Goal: Task Accomplishment & Management: Complete application form

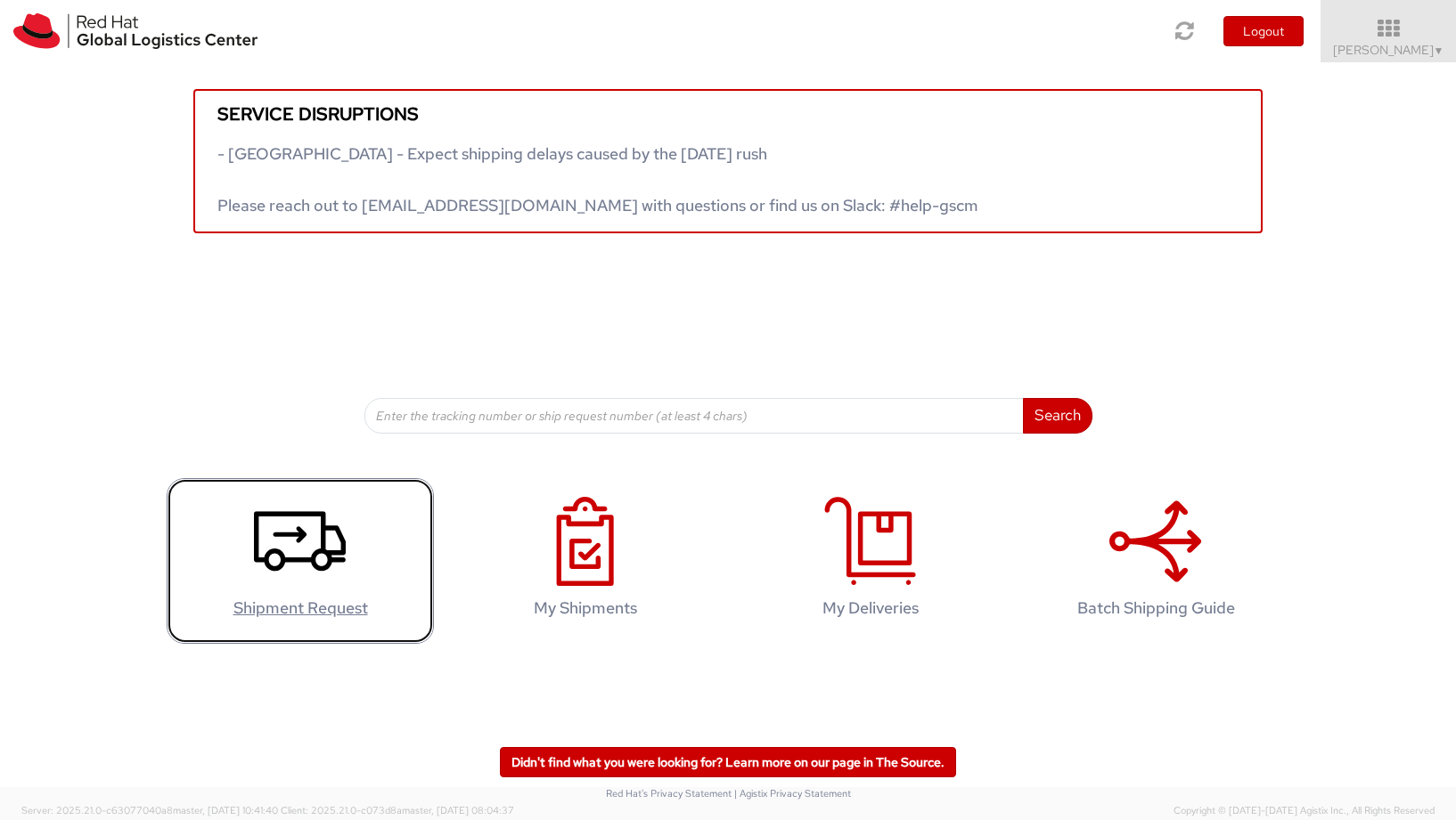
click at [301, 524] on icon at bounding box center [300, 541] width 92 height 89
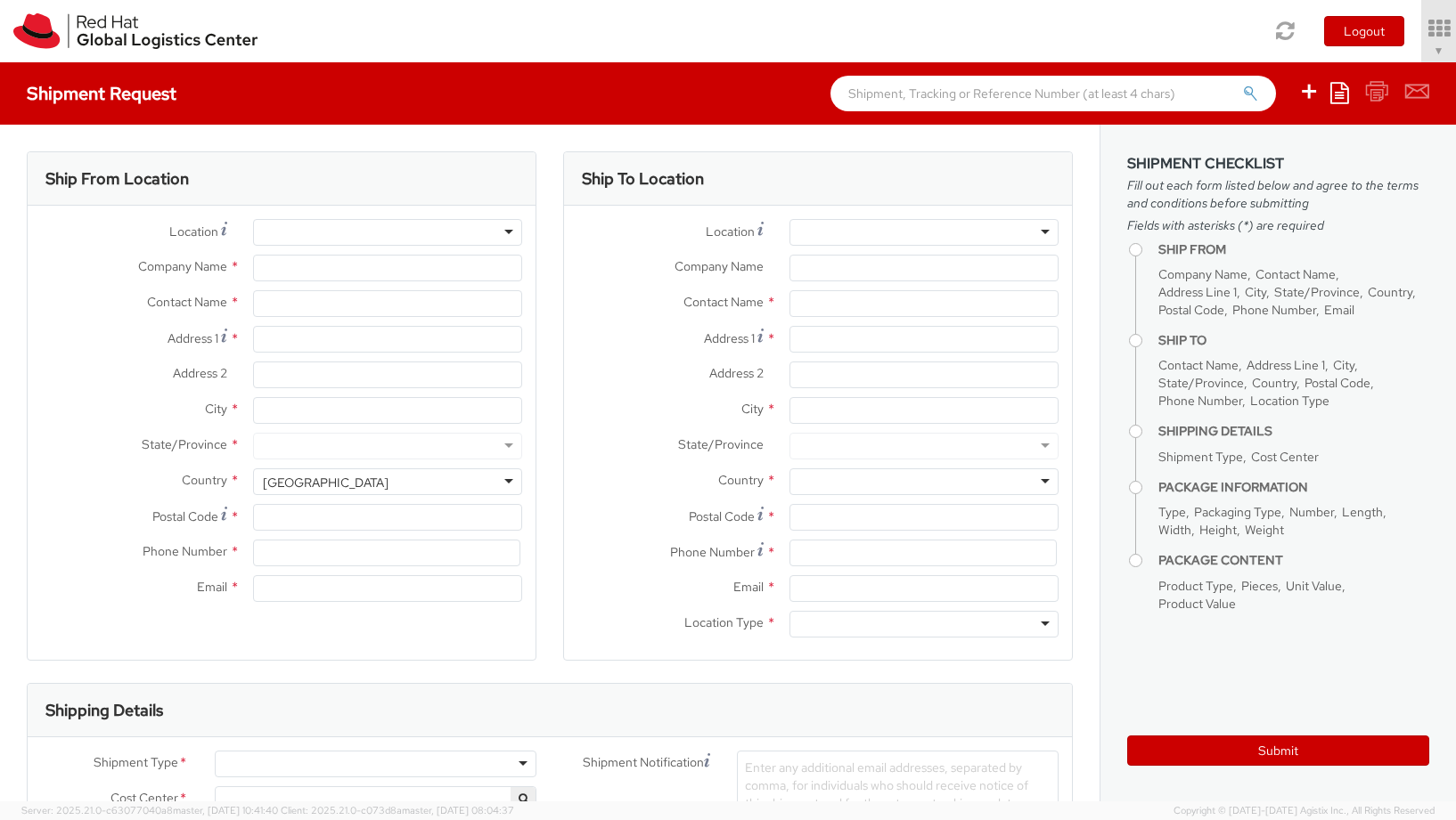
select select
select select "775"
click at [499, 227] on div at bounding box center [388, 232] width 270 height 27
click at [515, 231] on div at bounding box center [388, 232] width 270 height 27
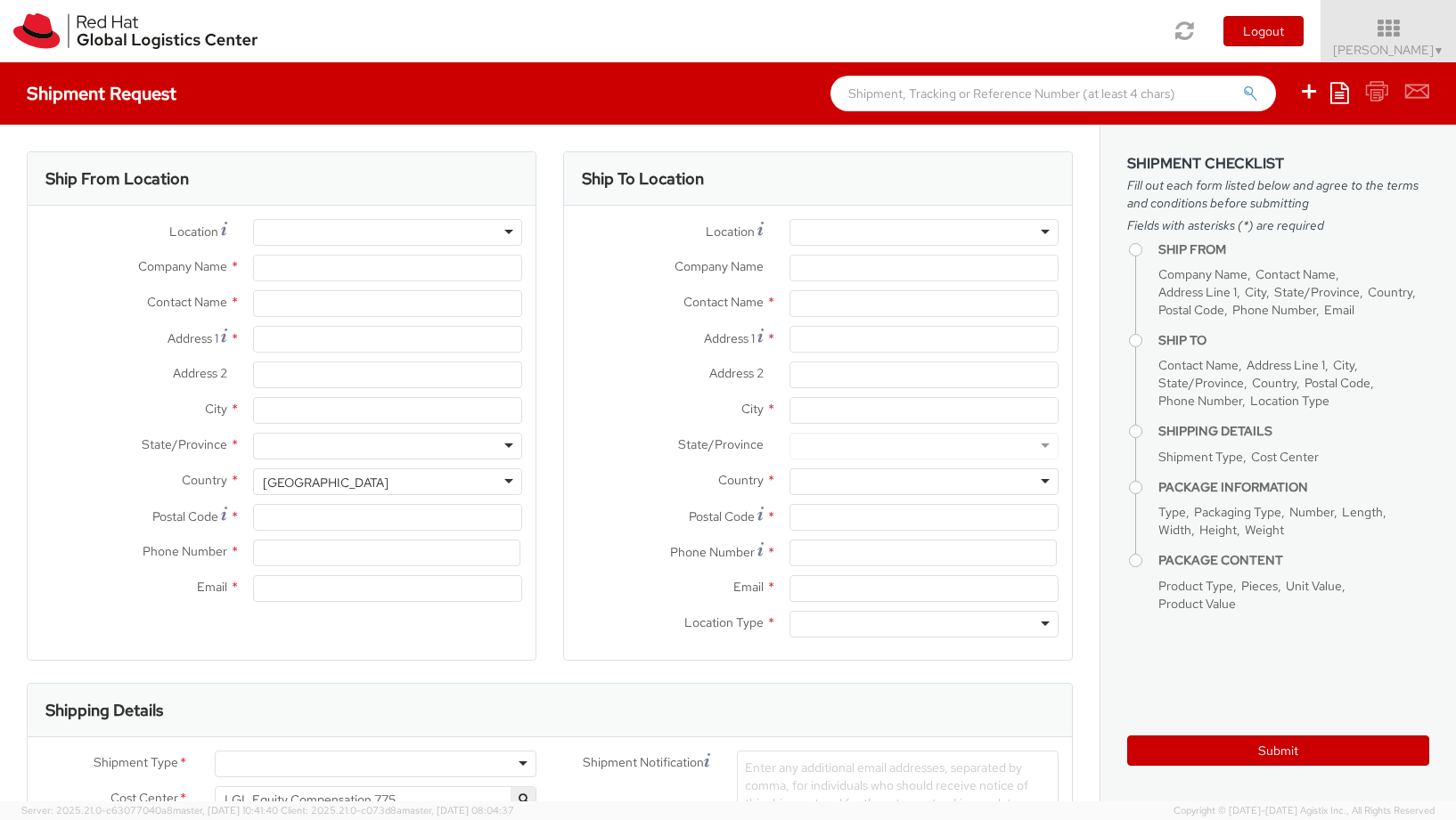
click at [507, 231] on div at bounding box center [388, 232] width 270 height 27
type input "Red Hat, Inc."
type input "[PERSON_NAME]"
type input "[STREET_ADDRESS]"
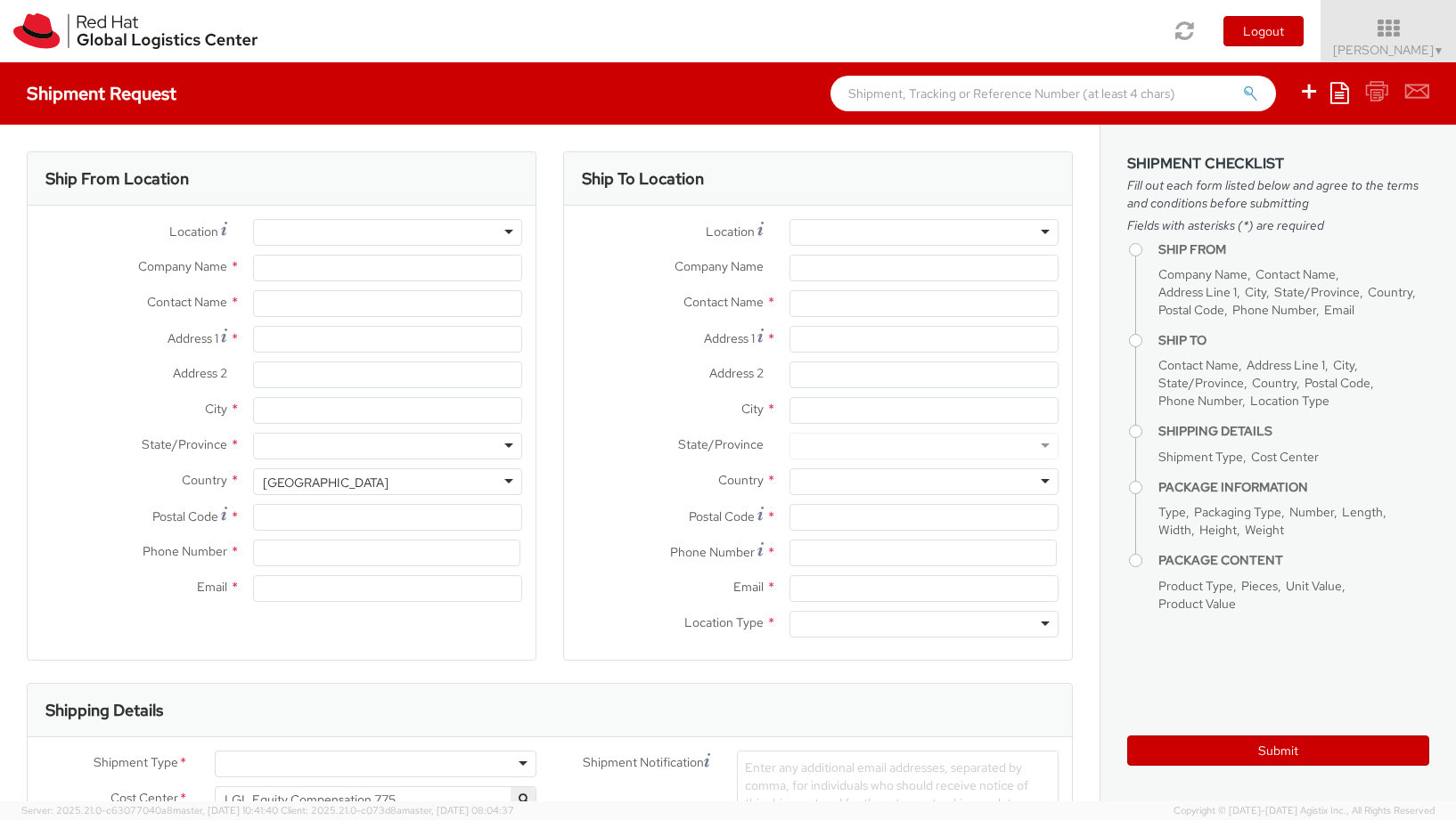
type input "RALEIGH"
type input "27601"
type input "19198908701"
type input "[EMAIL_ADDRESS][DOMAIN_NAME]"
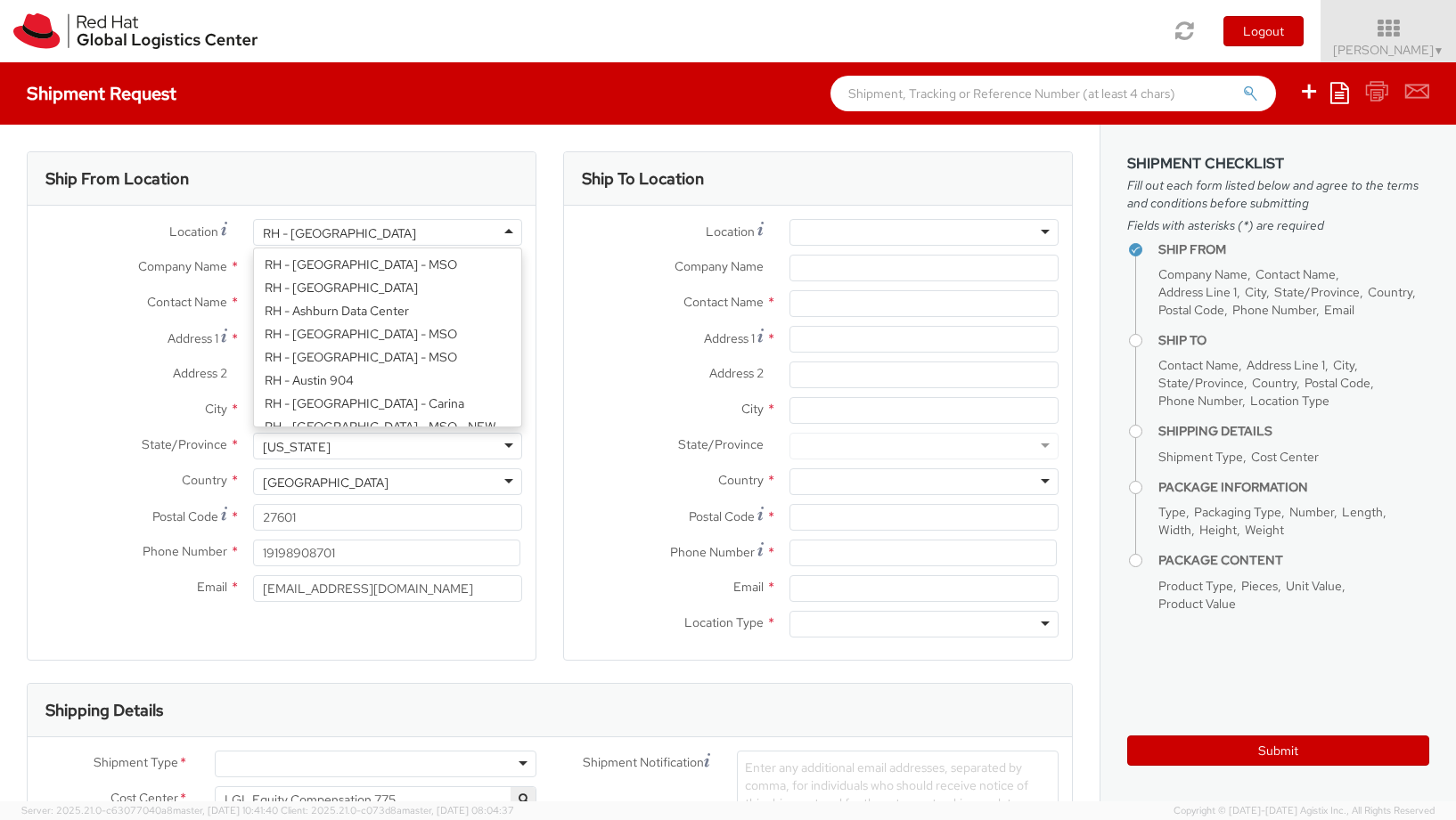
click at [509, 241] on div "RH - [GEOGRAPHIC_DATA]" at bounding box center [388, 232] width 270 height 27
click at [296, 403] on div "Location * RH - Raleigh RH - Raleigh RH - Amsterdam - MSO RH - Amsterdam Data C…" at bounding box center [282, 414] width 508 height 392
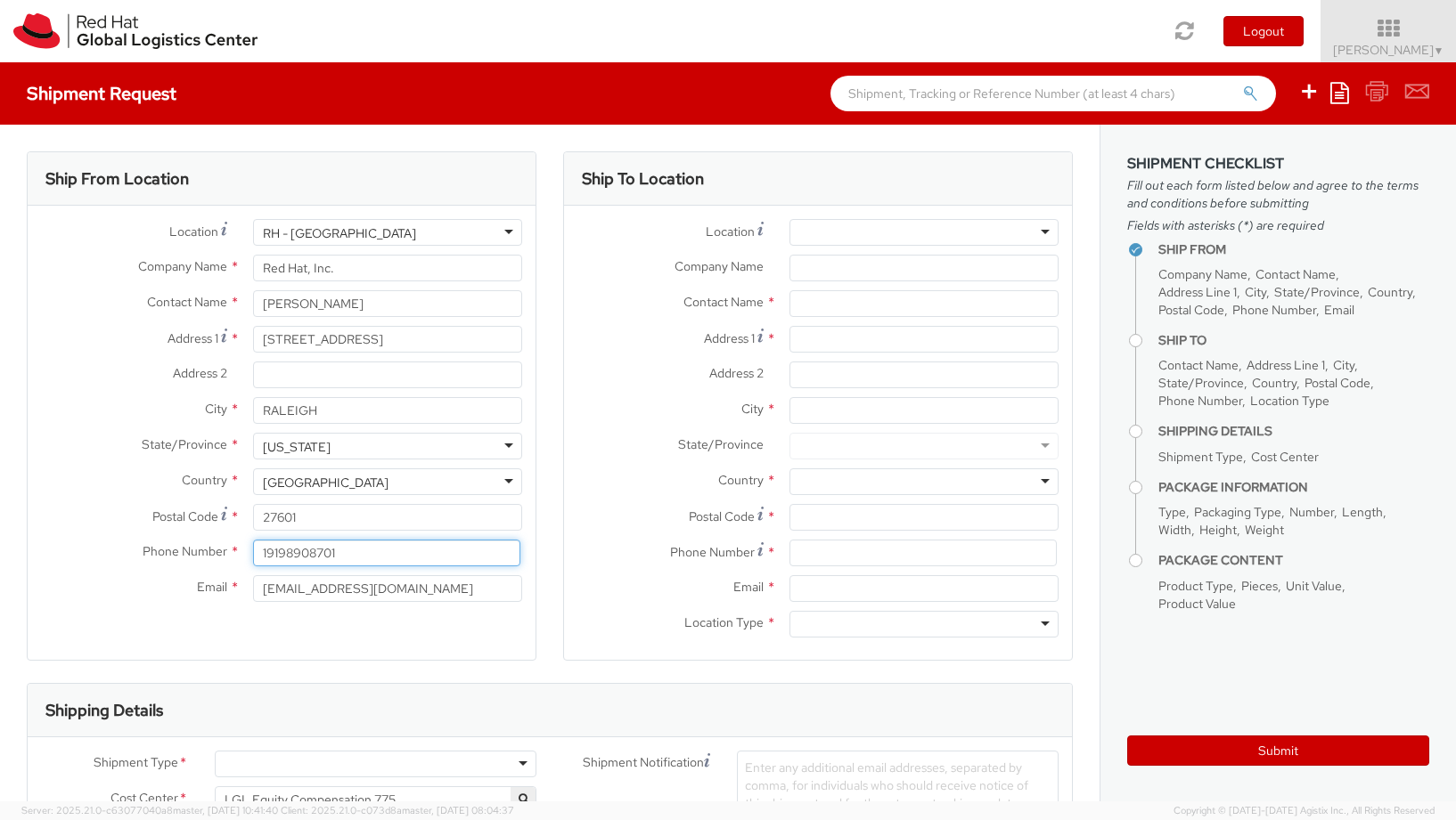
click at [310, 553] on input "19198908701" at bounding box center [387, 552] width 268 height 27
type input "9198963601"
click at [860, 263] on input "Company Name *" at bounding box center [924, 268] width 270 height 27
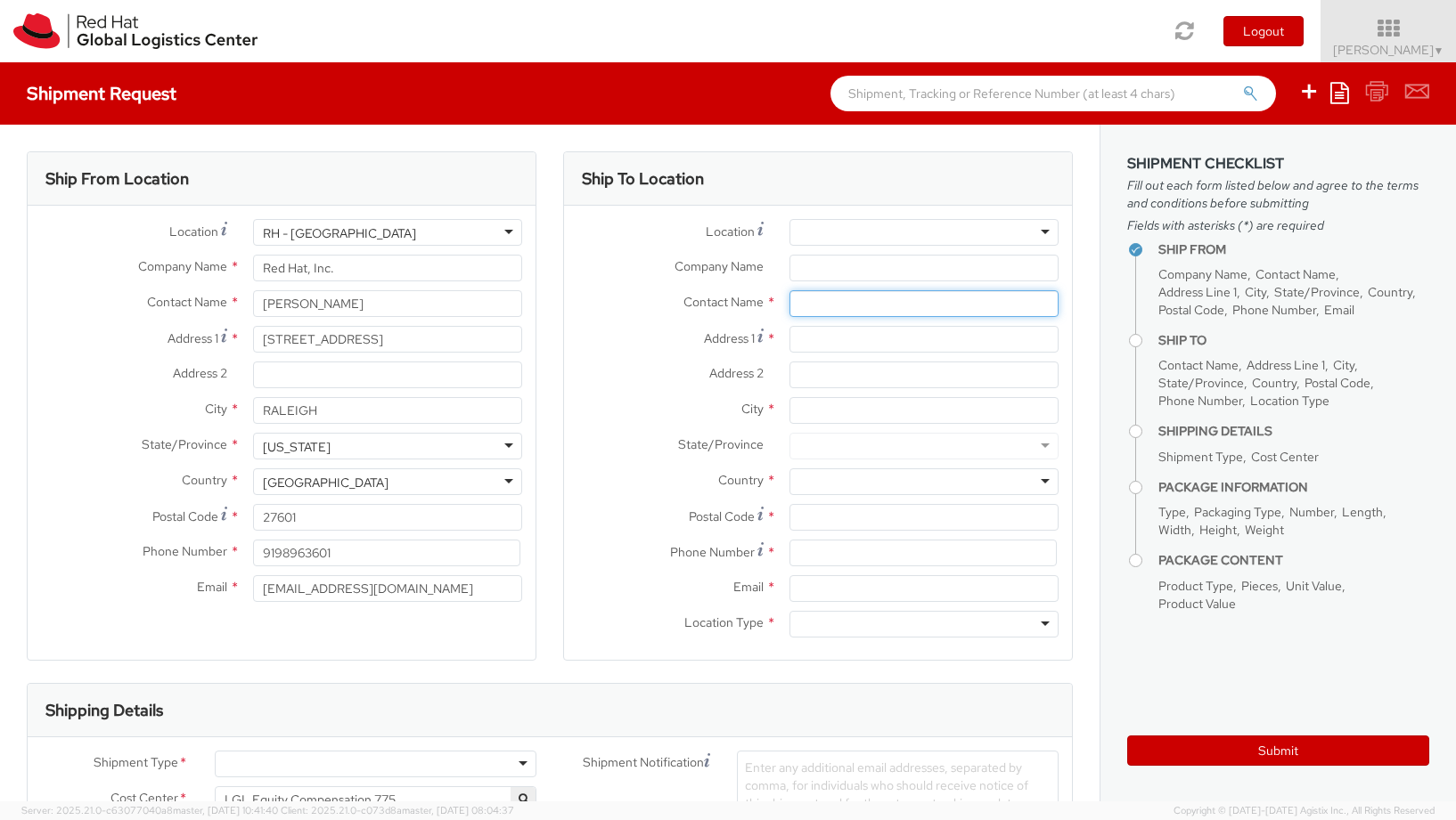
click at [843, 296] on input "text" at bounding box center [924, 304] width 270 height 27
type input "Ashley Caarlson"
click at [842, 330] on input "Address 1 *" at bounding box center [924, 339] width 270 height 27
type input "1306 West Ave"
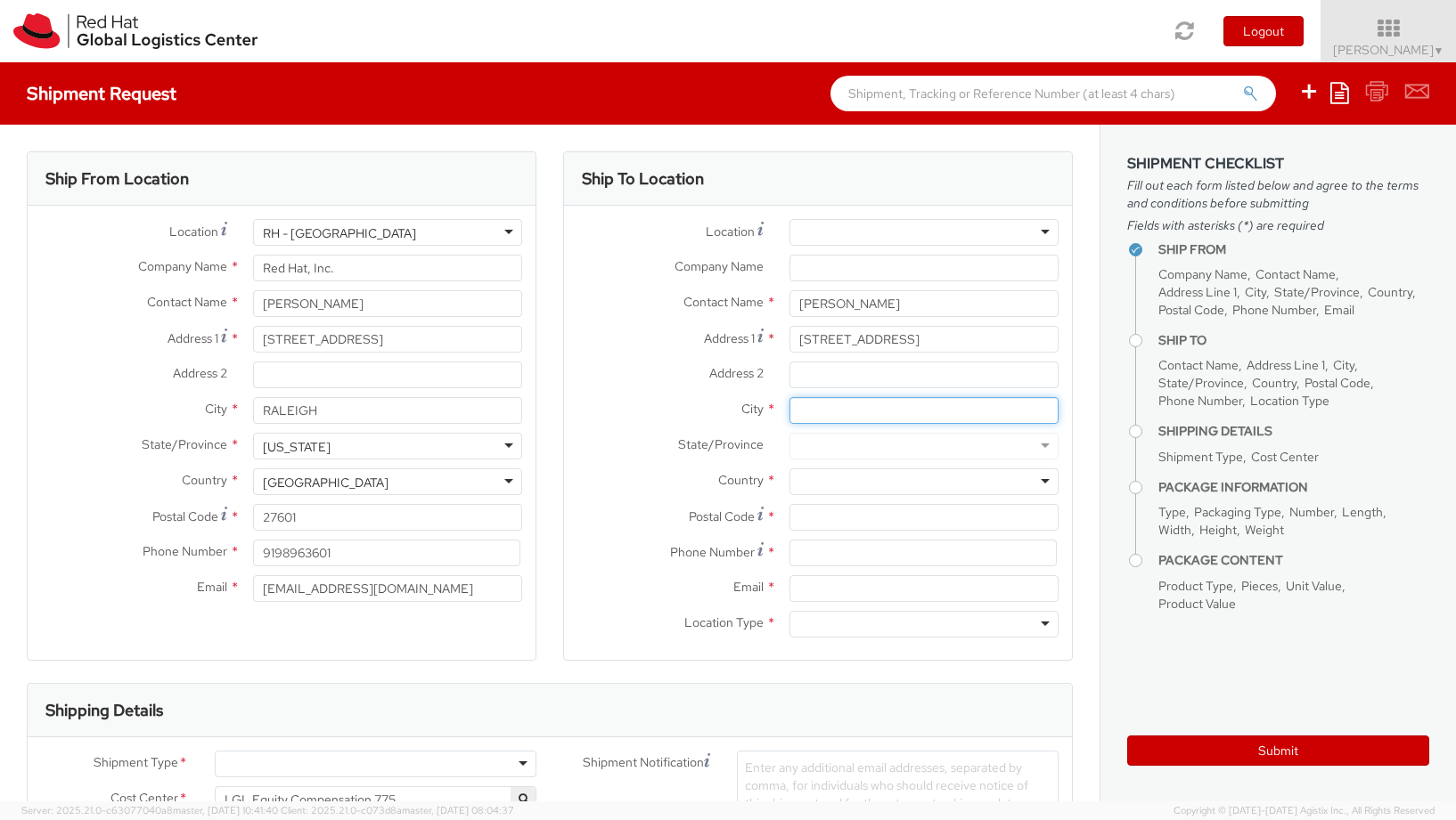
click at [850, 405] on input "City *" at bounding box center [924, 410] width 270 height 27
type input "Normal"
click at [826, 454] on div at bounding box center [924, 445] width 270 height 27
click at [825, 443] on div at bounding box center [924, 445] width 270 height 27
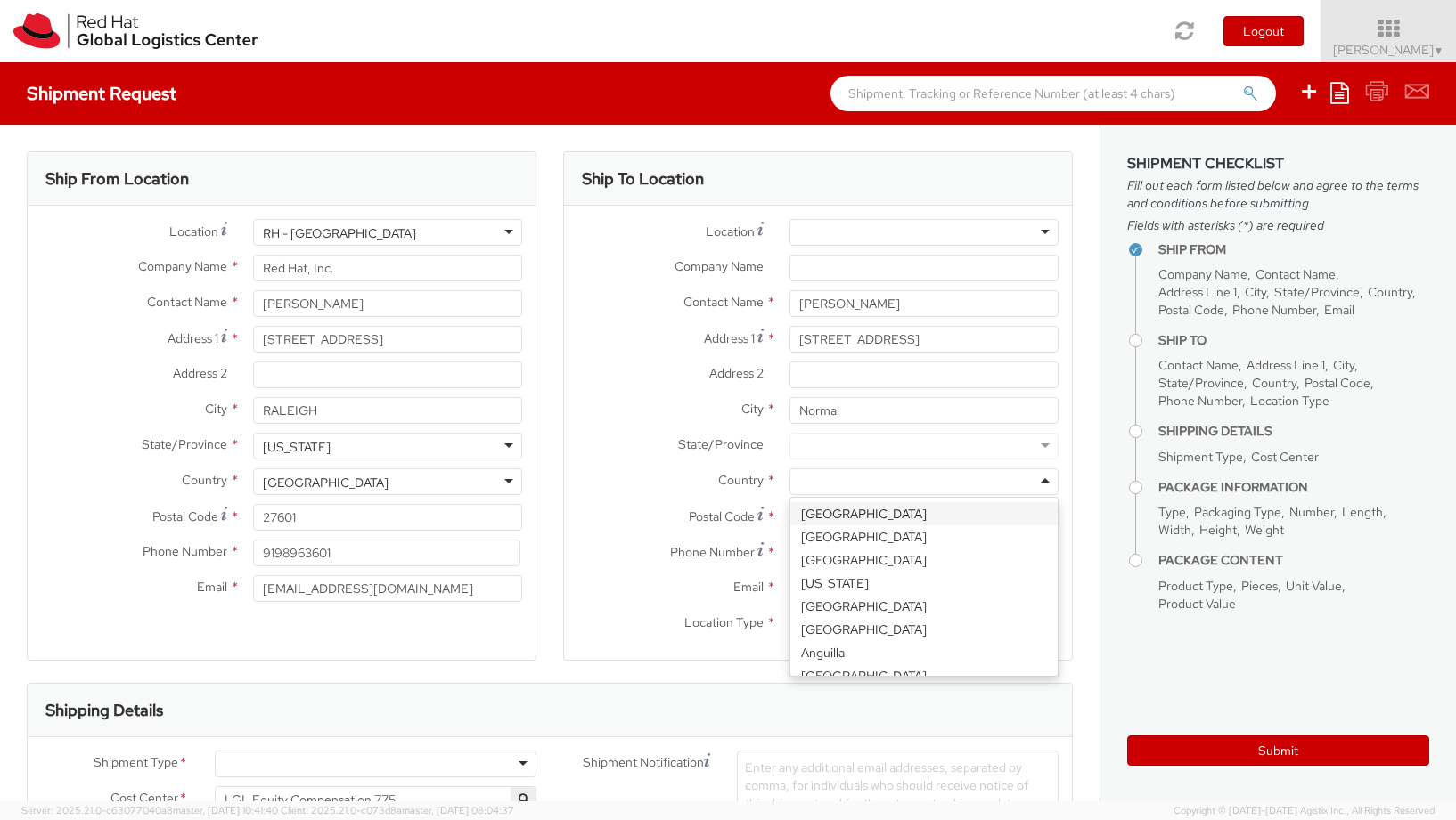
click at [823, 485] on div at bounding box center [924, 481] width 270 height 27
type input "uni"
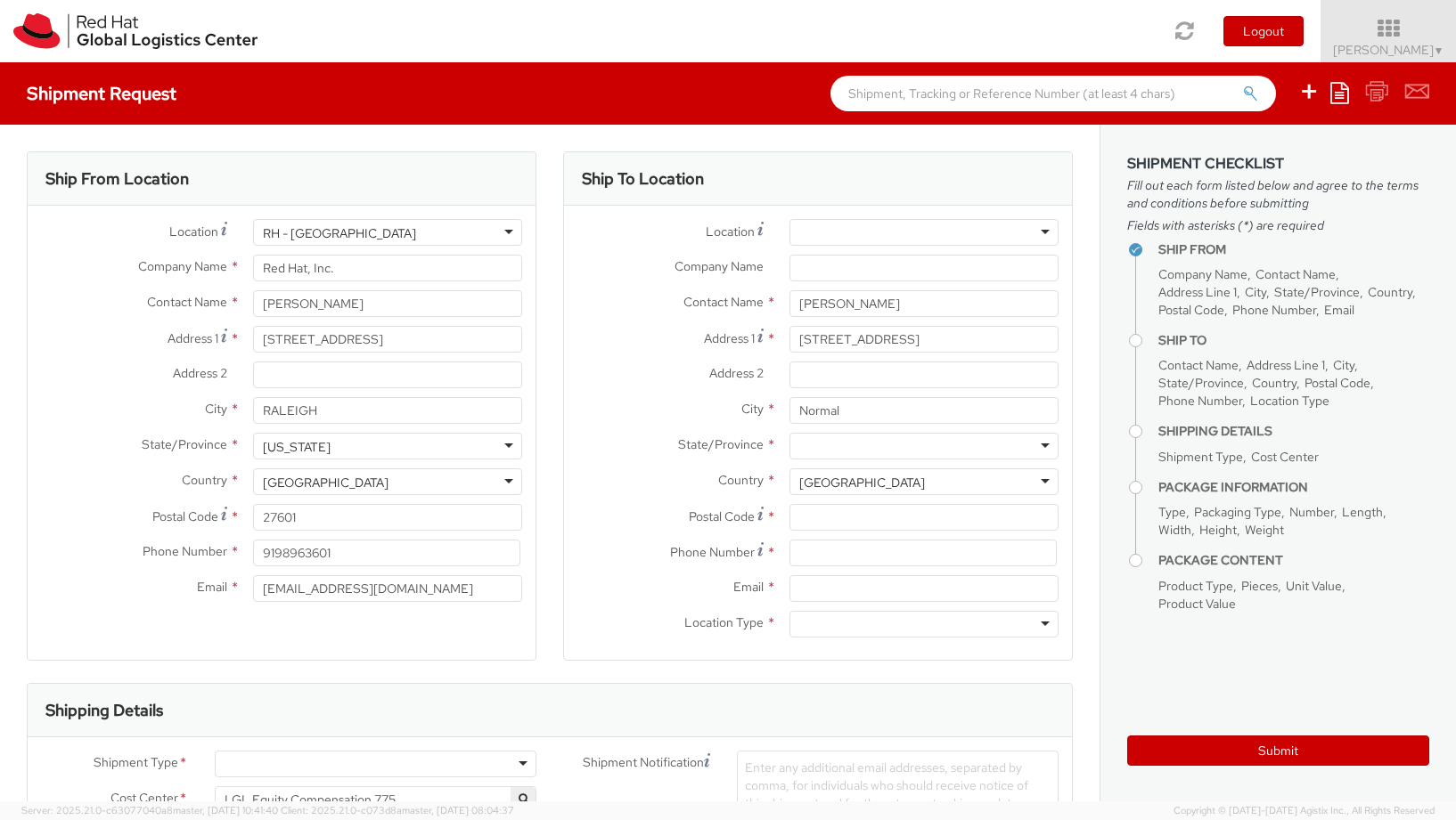
click at [829, 446] on div at bounding box center [924, 445] width 270 height 27
type input "il"
click at [815, 517] on input "Postal Code *" at bounding box center [924, 517] width 270 height 27
type input "61761"
click at [818, 549] on input at bounding box center [923, 552] width 268 height 27
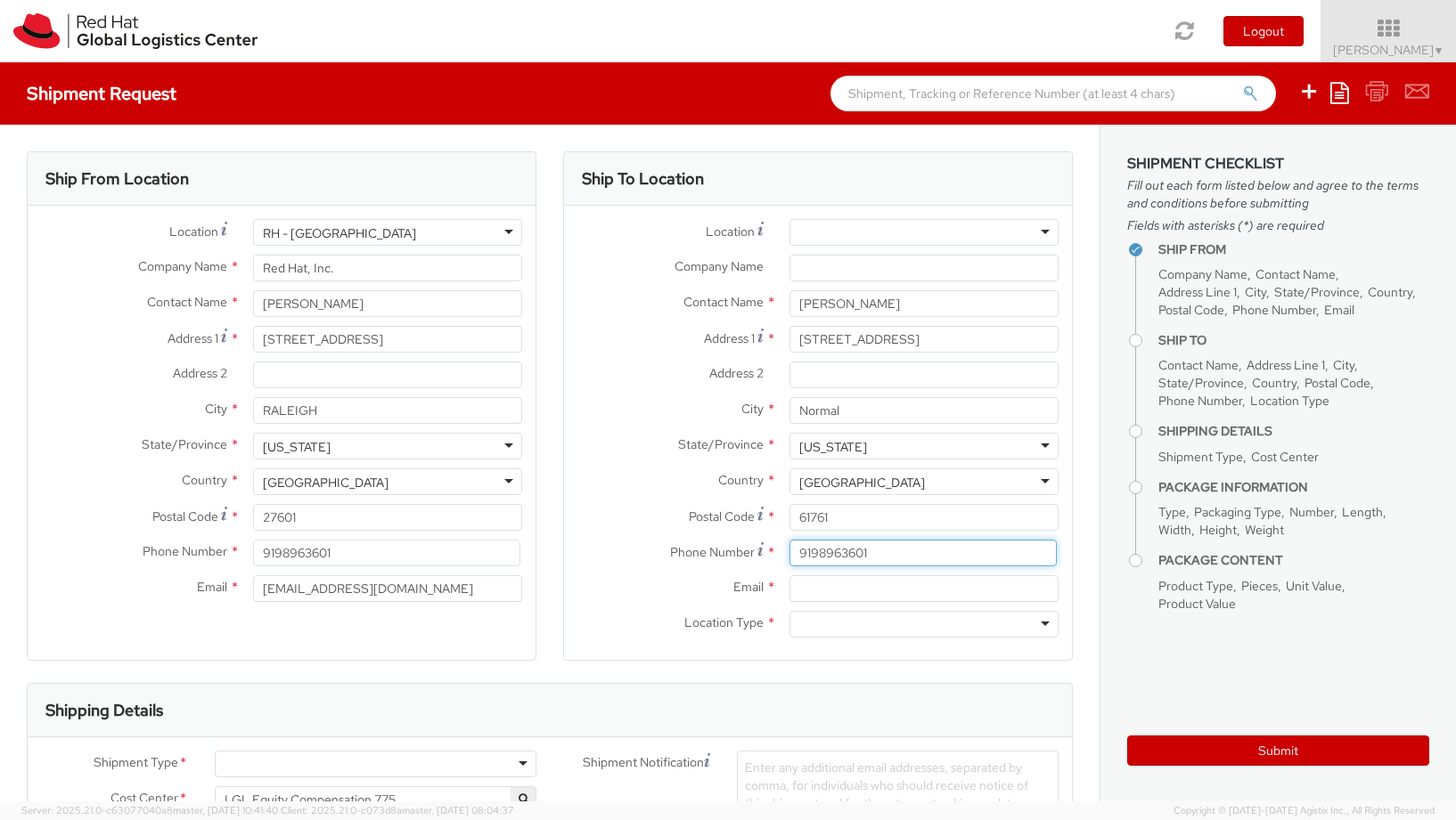
type input "9198963601"
click at [816, 588] on input "Email *" at bounding box center [924, 588] width 270 height 27
type input "lucyaeckert@gmail.com"
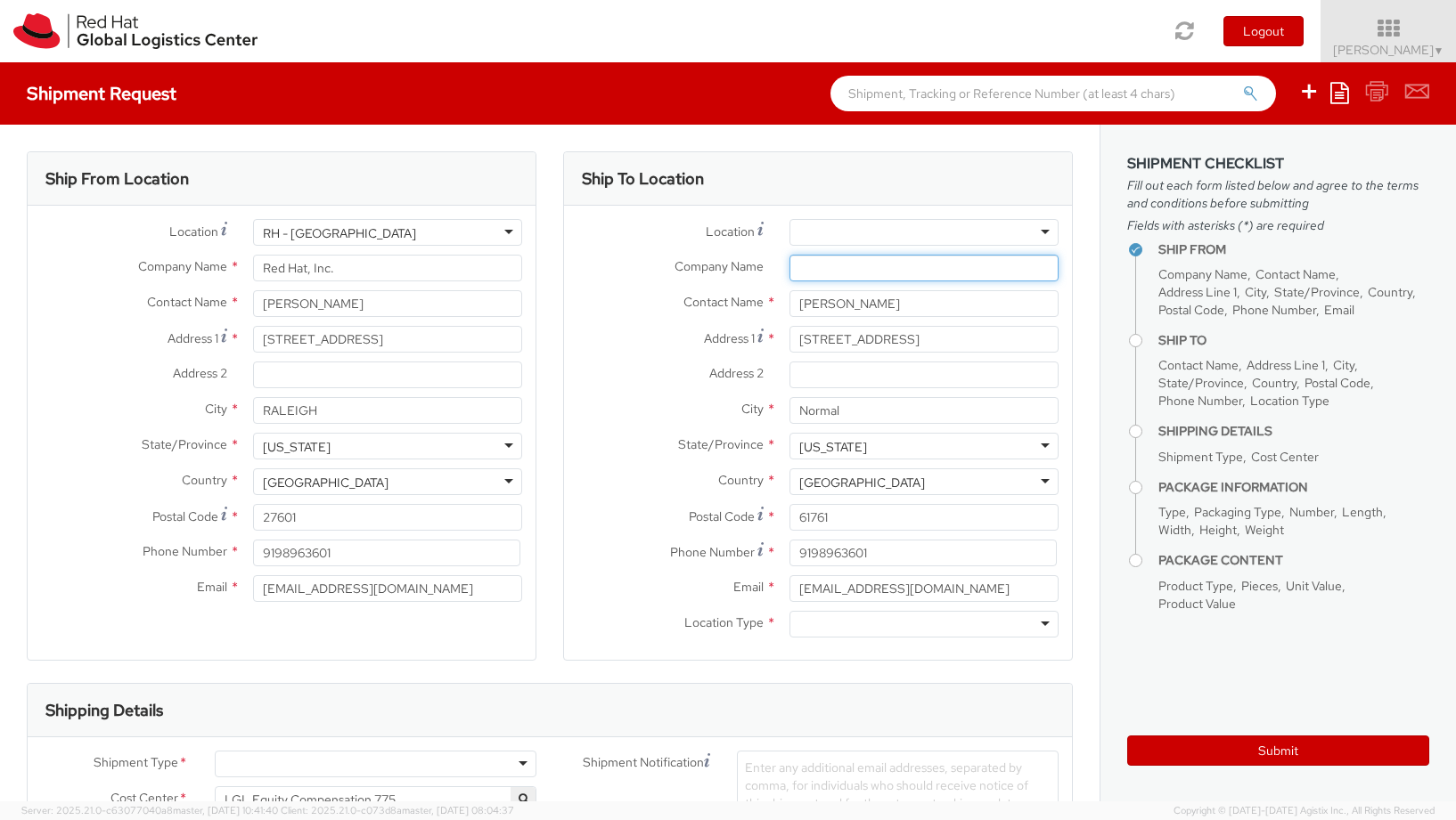
type input "Red Hat"
click at [837, 622] on div at bounding box center [924, 624] width 270 height 27
click at [854, 305] on input "Ashley Caarlson" at bounding box center [924, 304] width 270 height 27
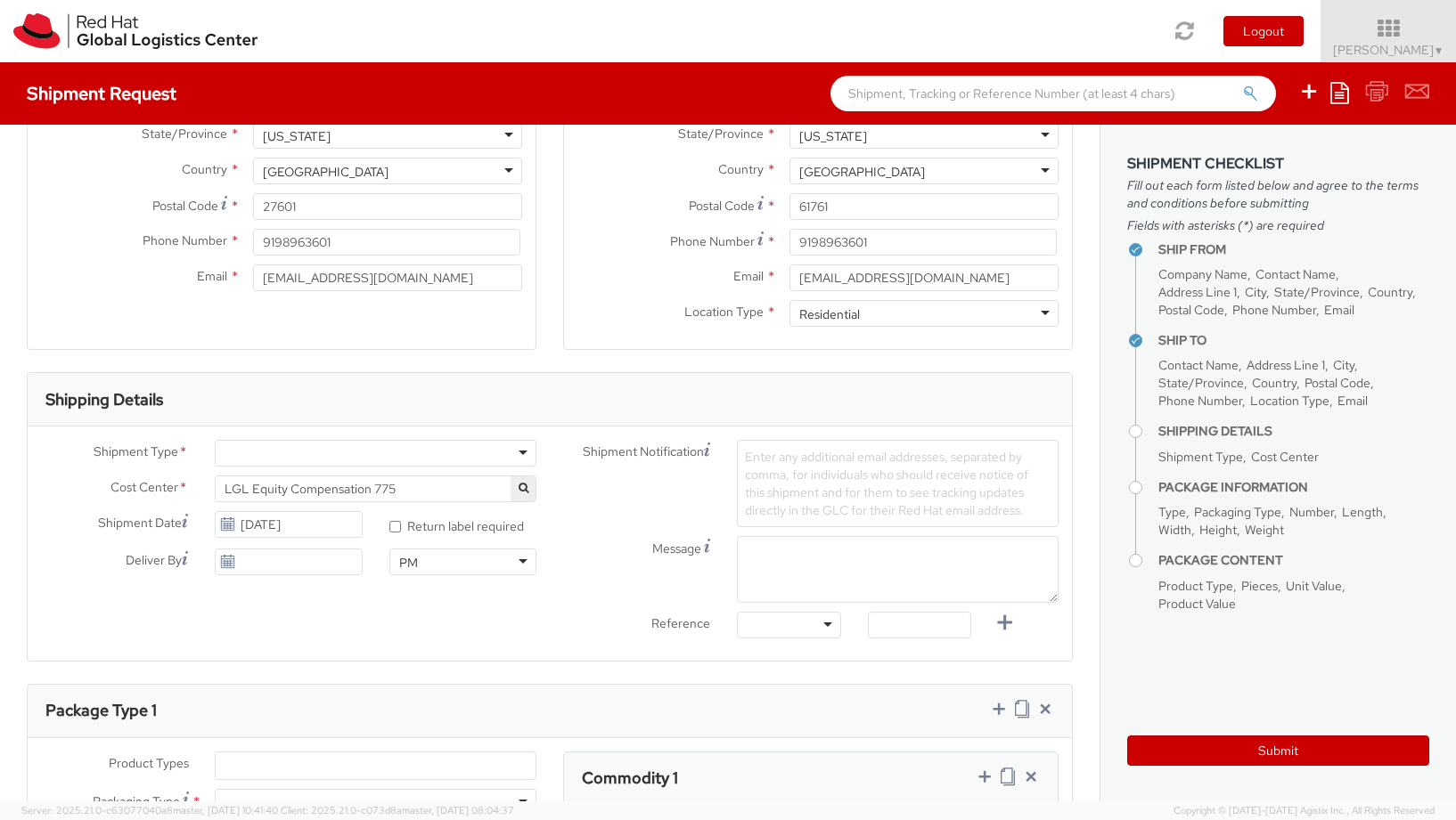
scroll to position [339, 0]
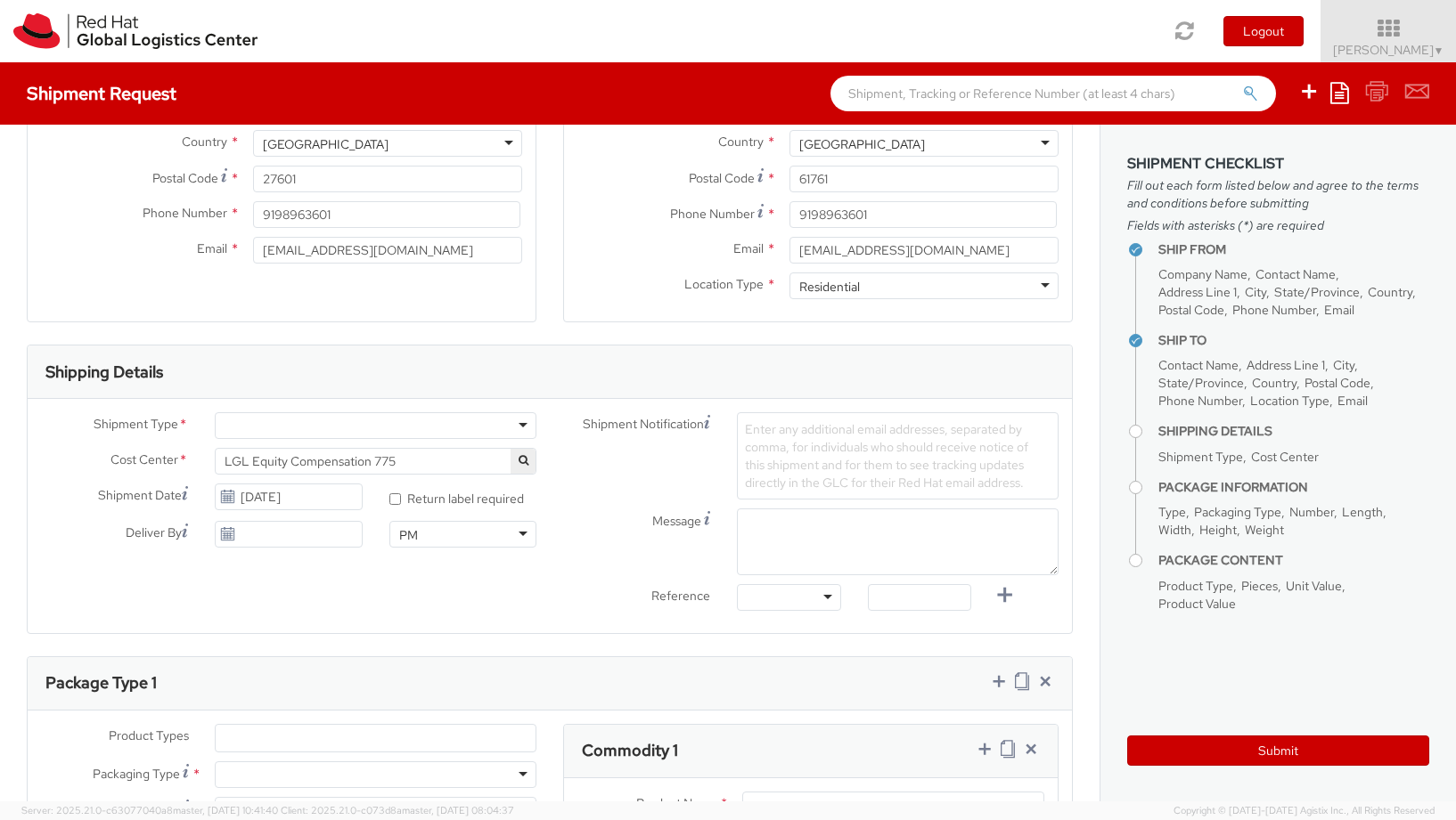
type input "Ashley Carlson"
click at [275, 423] on div at bounding box center [376, 425] width 322 height 27
select select "900"
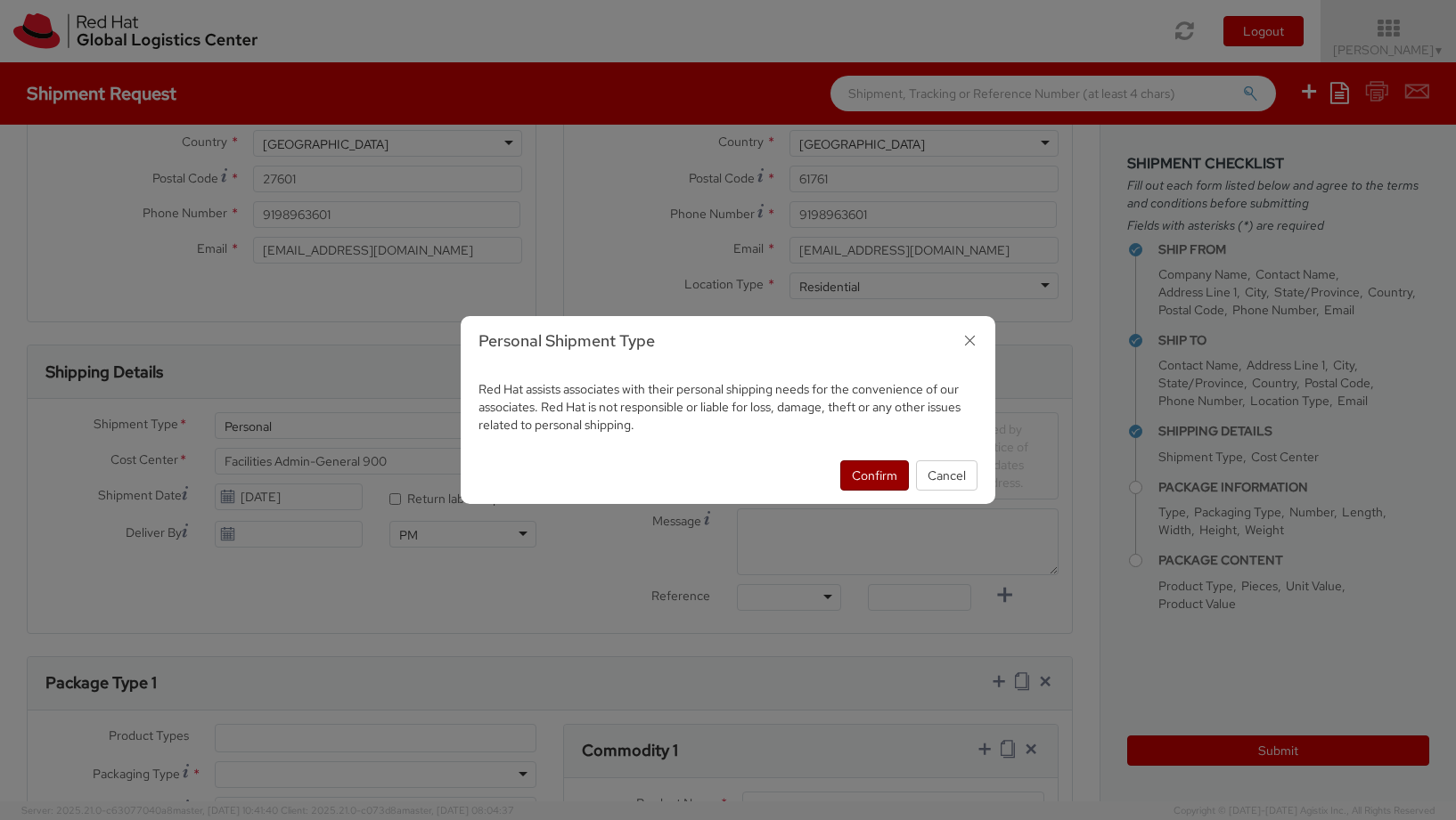
click at [859, 477] on button "Confirm" at bounding box center [874, 475] width 69 height 30
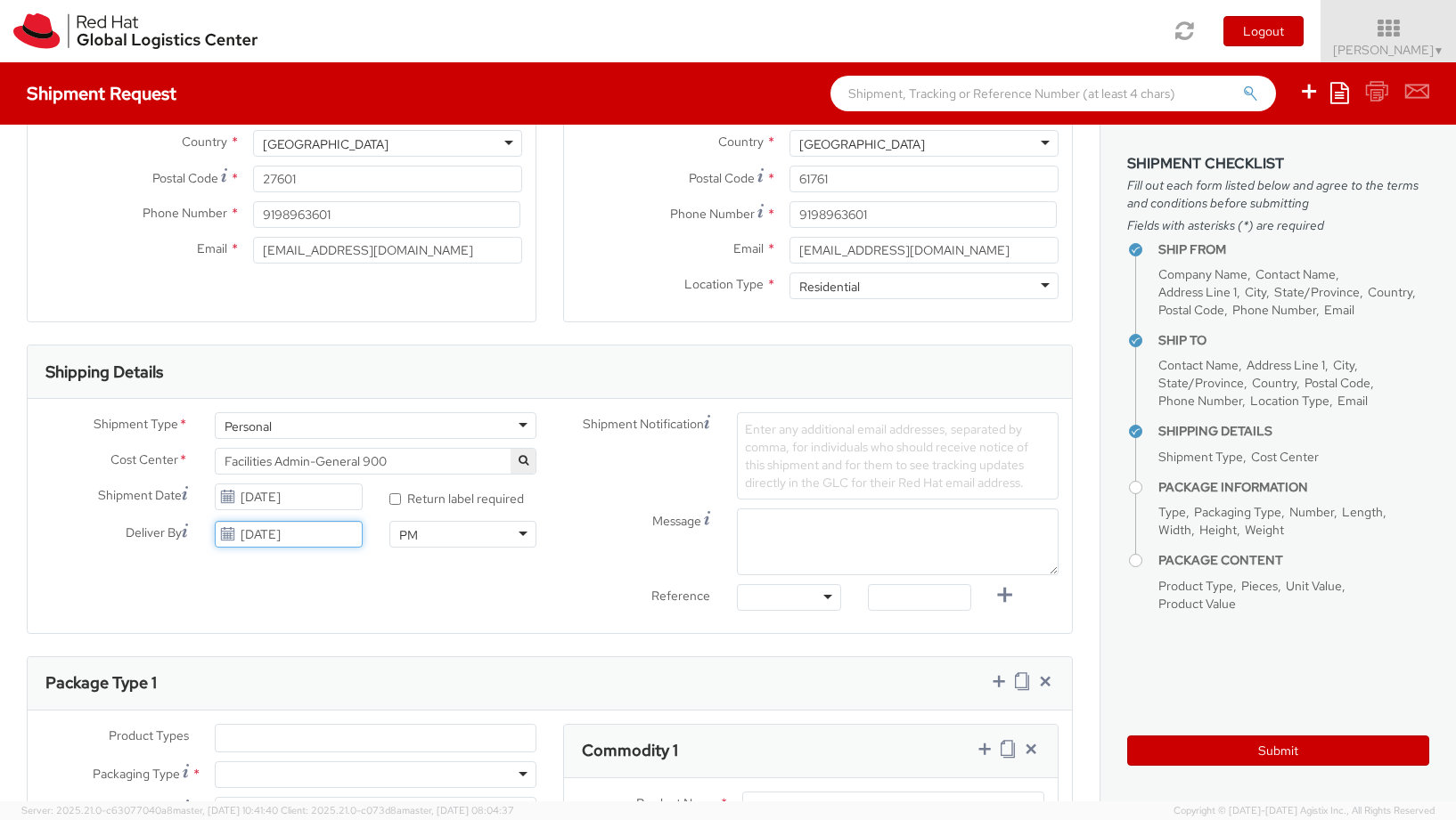
click at [336, 540] on input "[DATE]" at bounding box center [288, 534] width 147 height 27
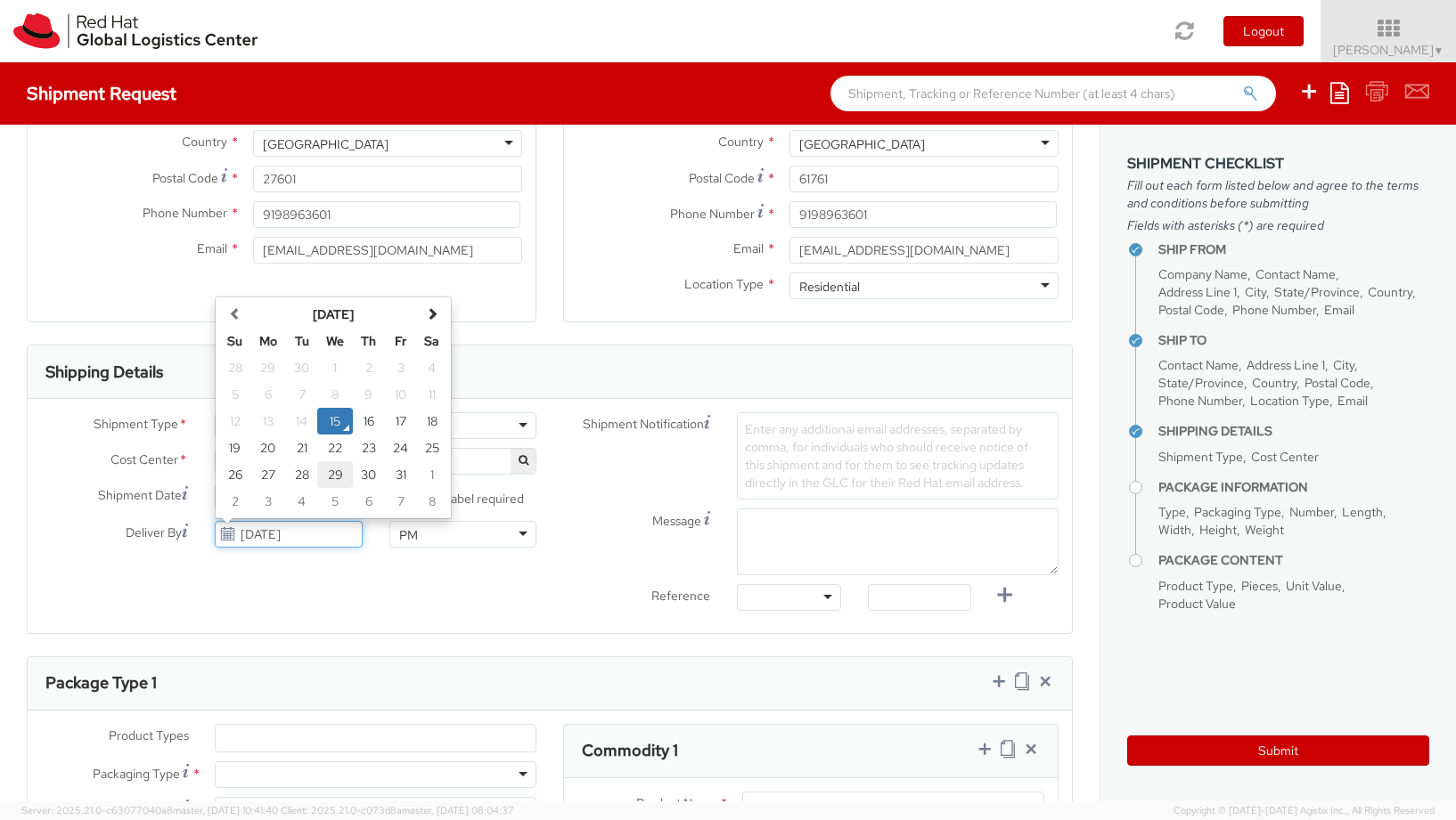
click at [337, 473] on td "29" at bounding box center [335, 474] width 36 height 27
type input "10/29/2025"
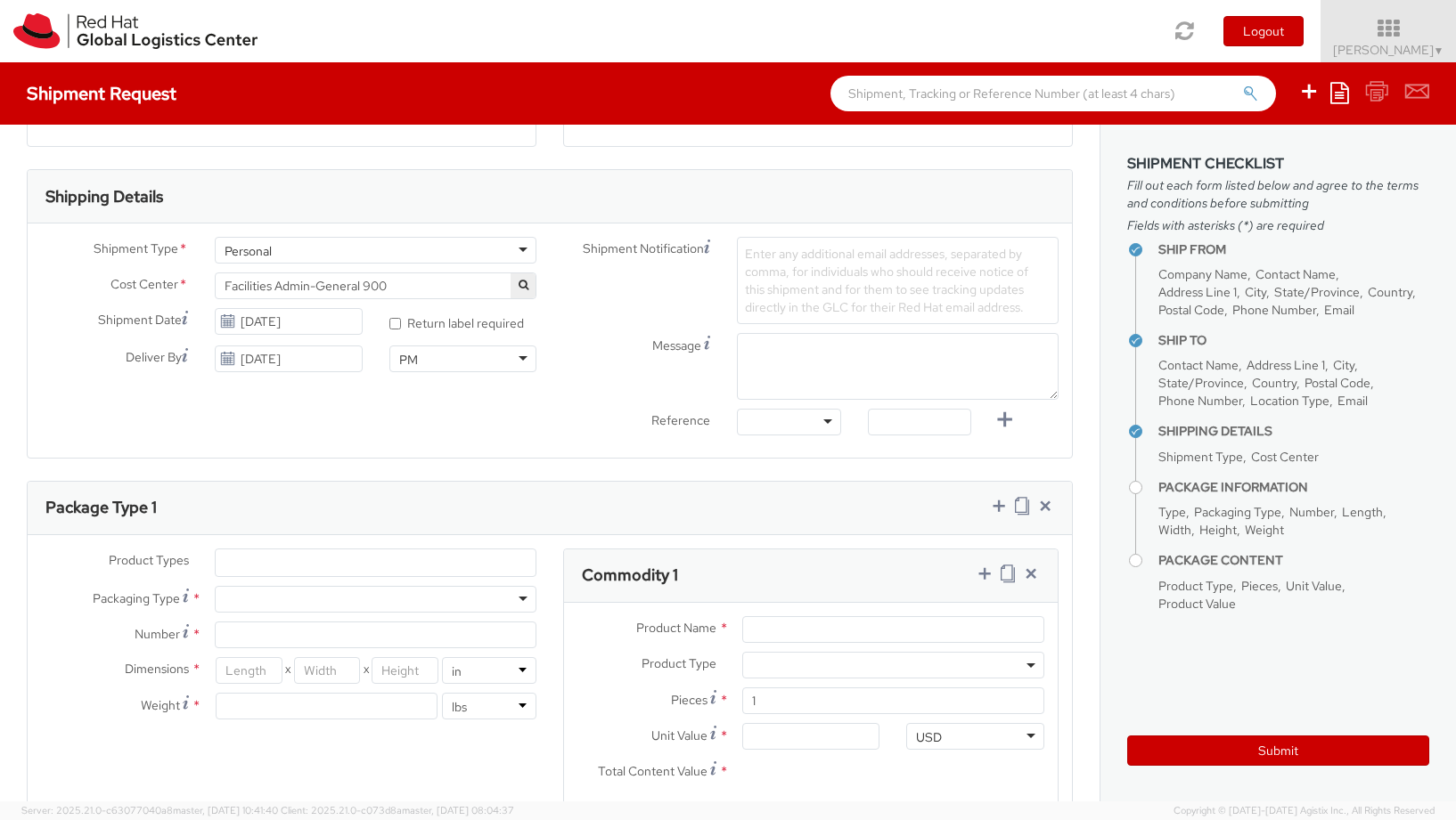
scroll to position [524, 0]
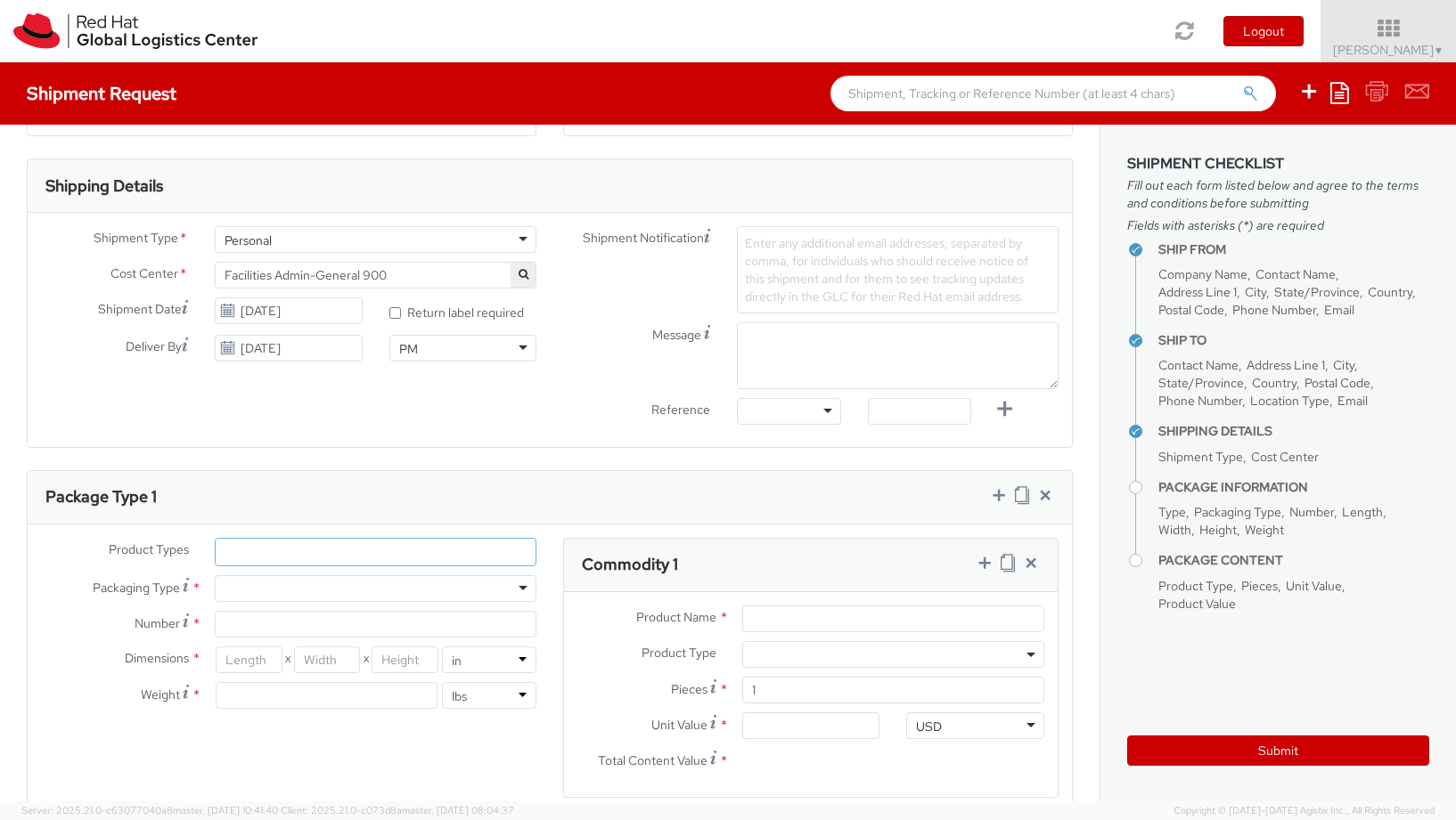
click at [479, 550] on ul at bounding box center [376, 551] width 320 height 27
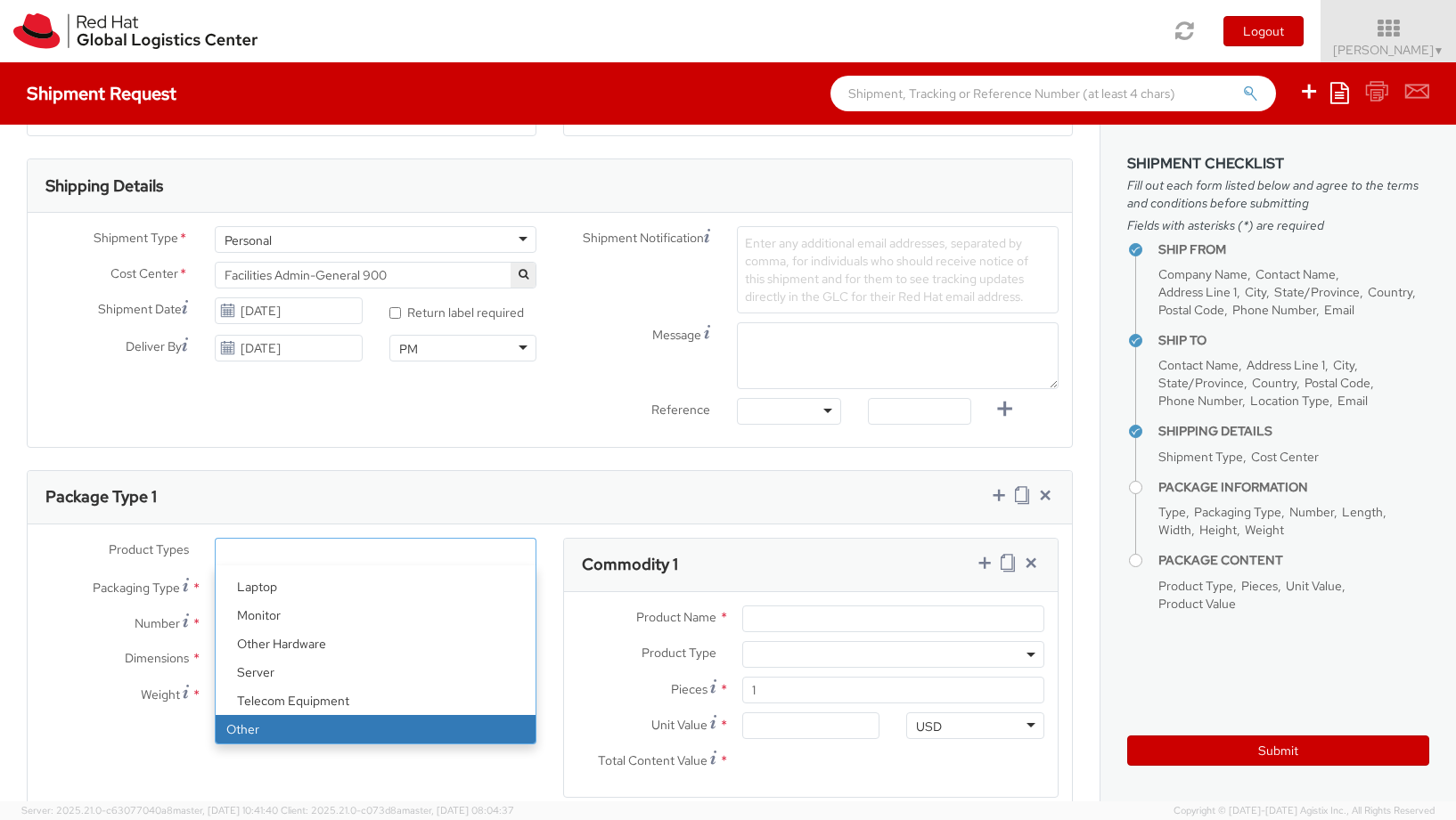
select select "OTHER"
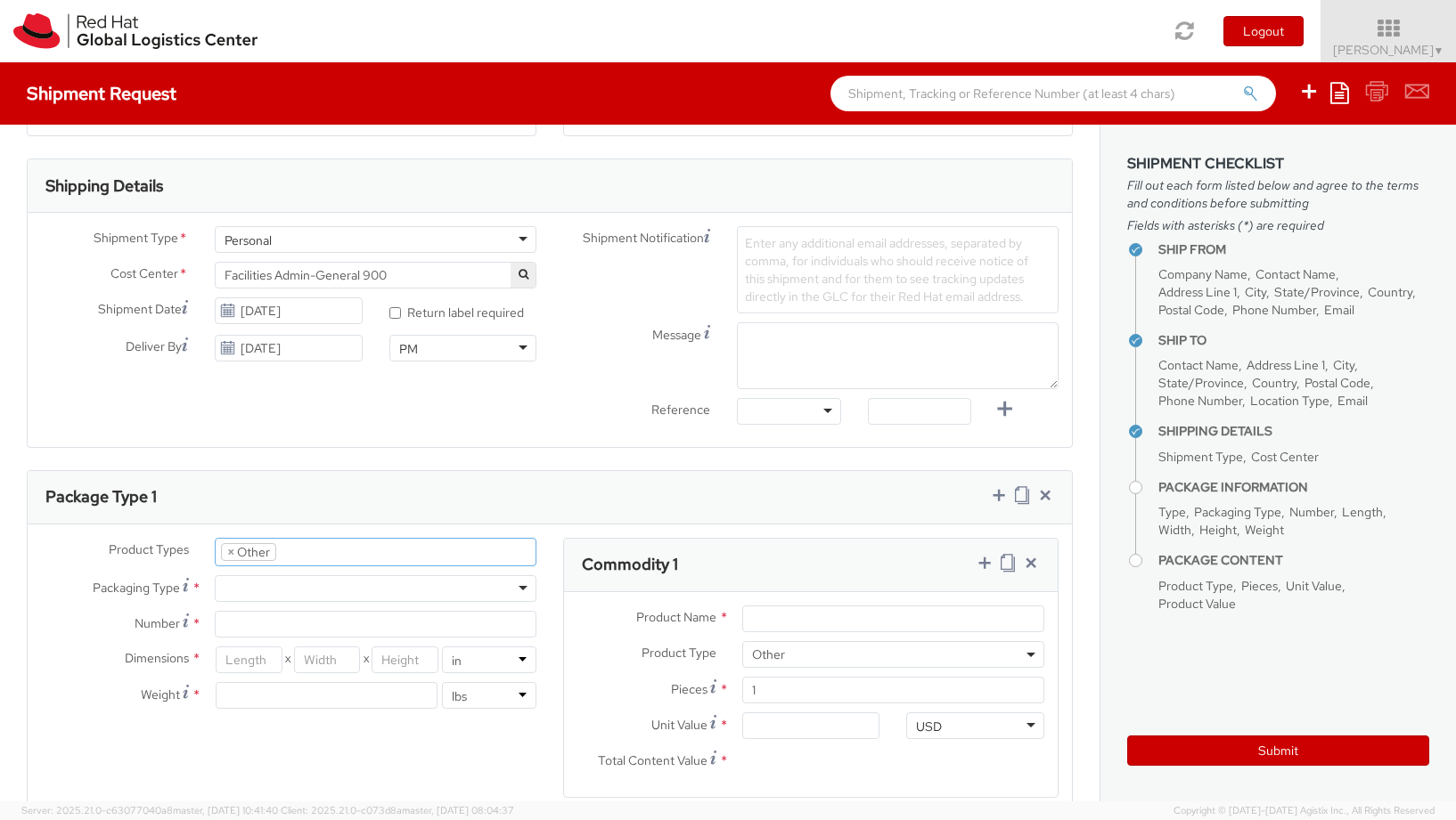
scroll to position [143, 0]
click at [267, 587] on div at bounding box center [376, 588] width 322 height 27
type input "1"
type input "9.5"
type input "12.5"
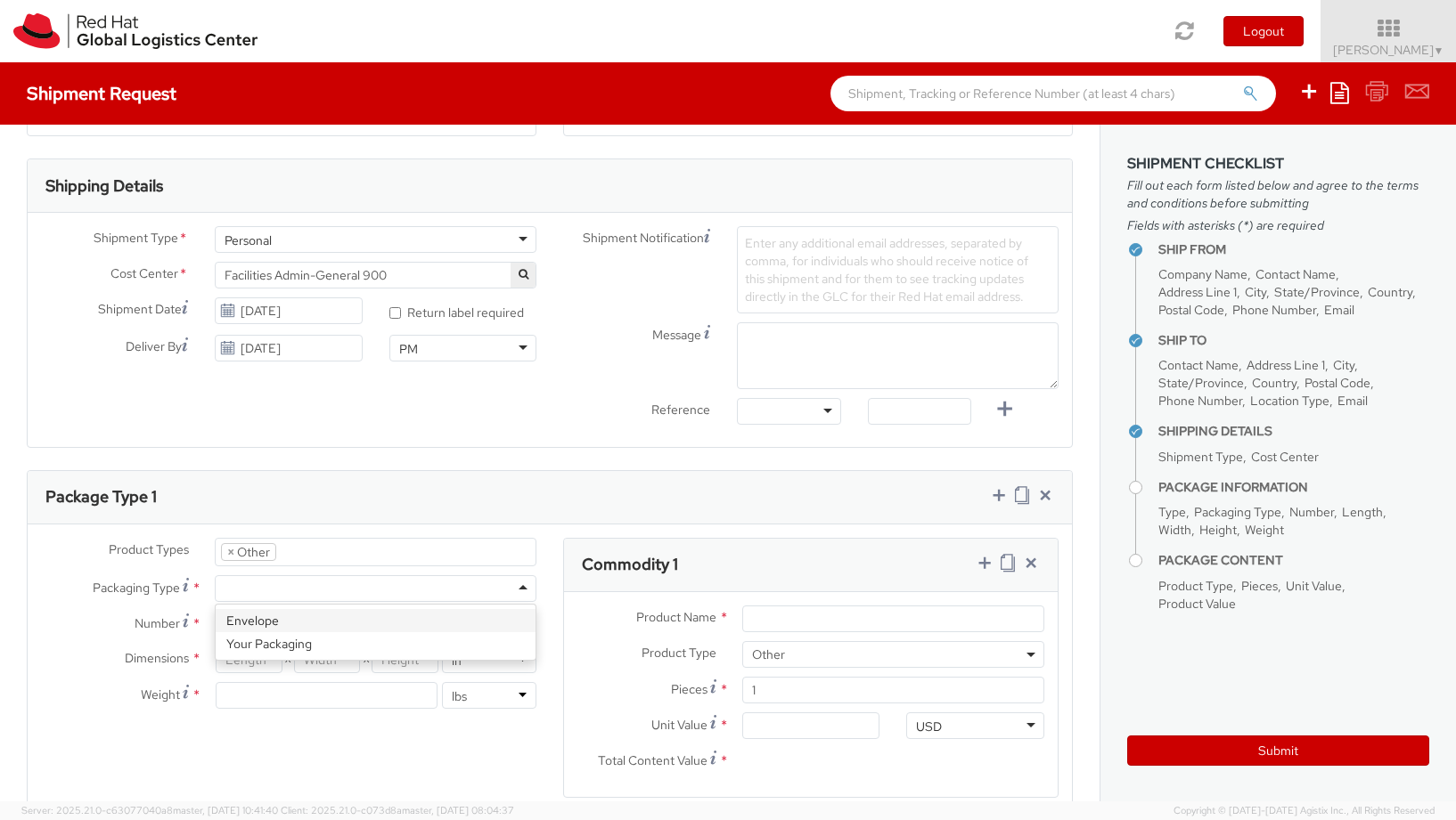
type input "0.25"
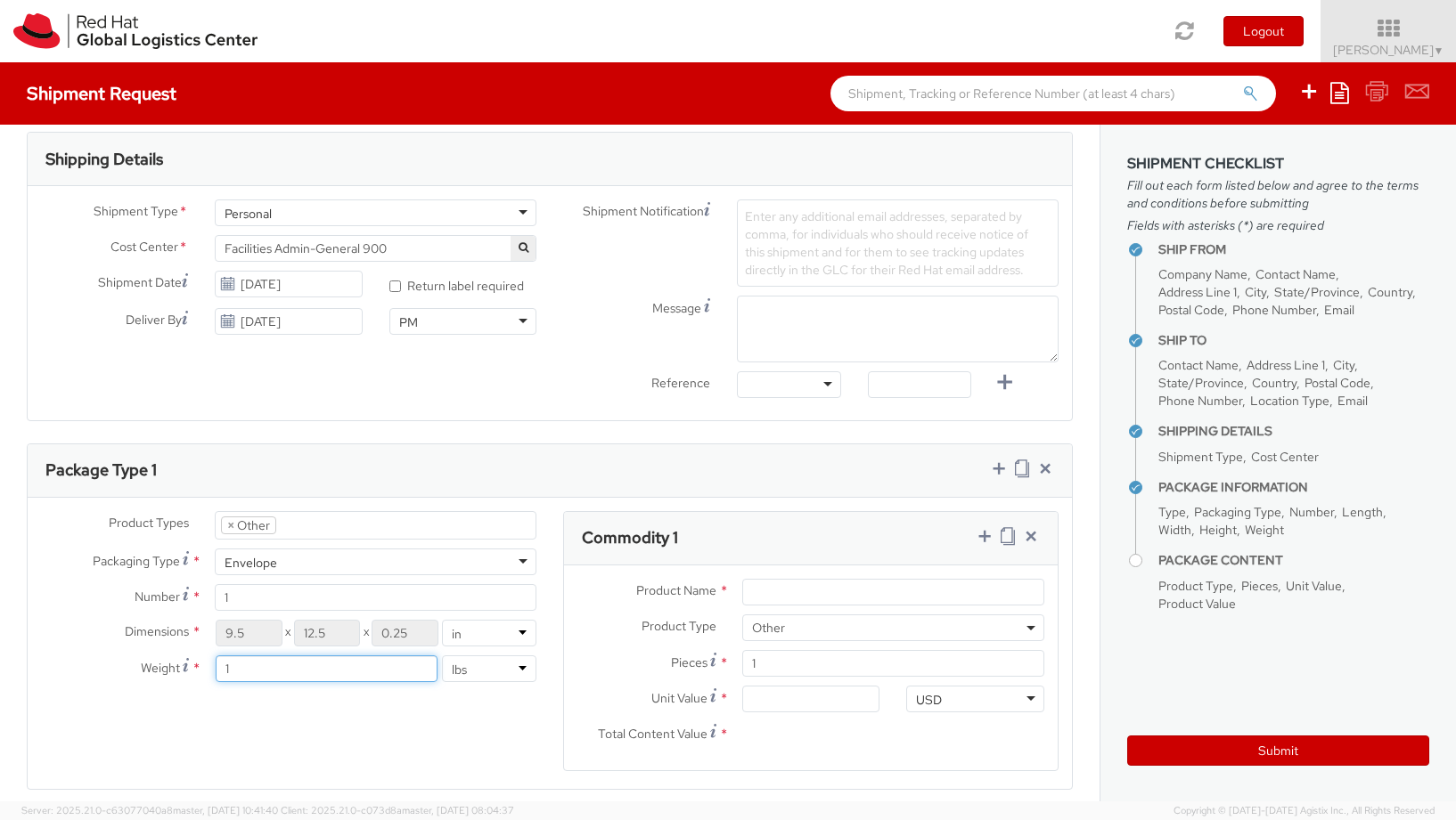
drag, startPoint x: 242, startPoint y: 666, endPoint x: 217, endPoint y: 666, distance: 25.0
click at [217, 666] on input "1" at bounding box center [326, 668] width 221 height 27
type input "2.15"
click at [170, 720] on div "Product Types * Documents Docking Station Laptop Monitor Other Hardware Server …" at bounding box center [550, 652] width 1044 height 283
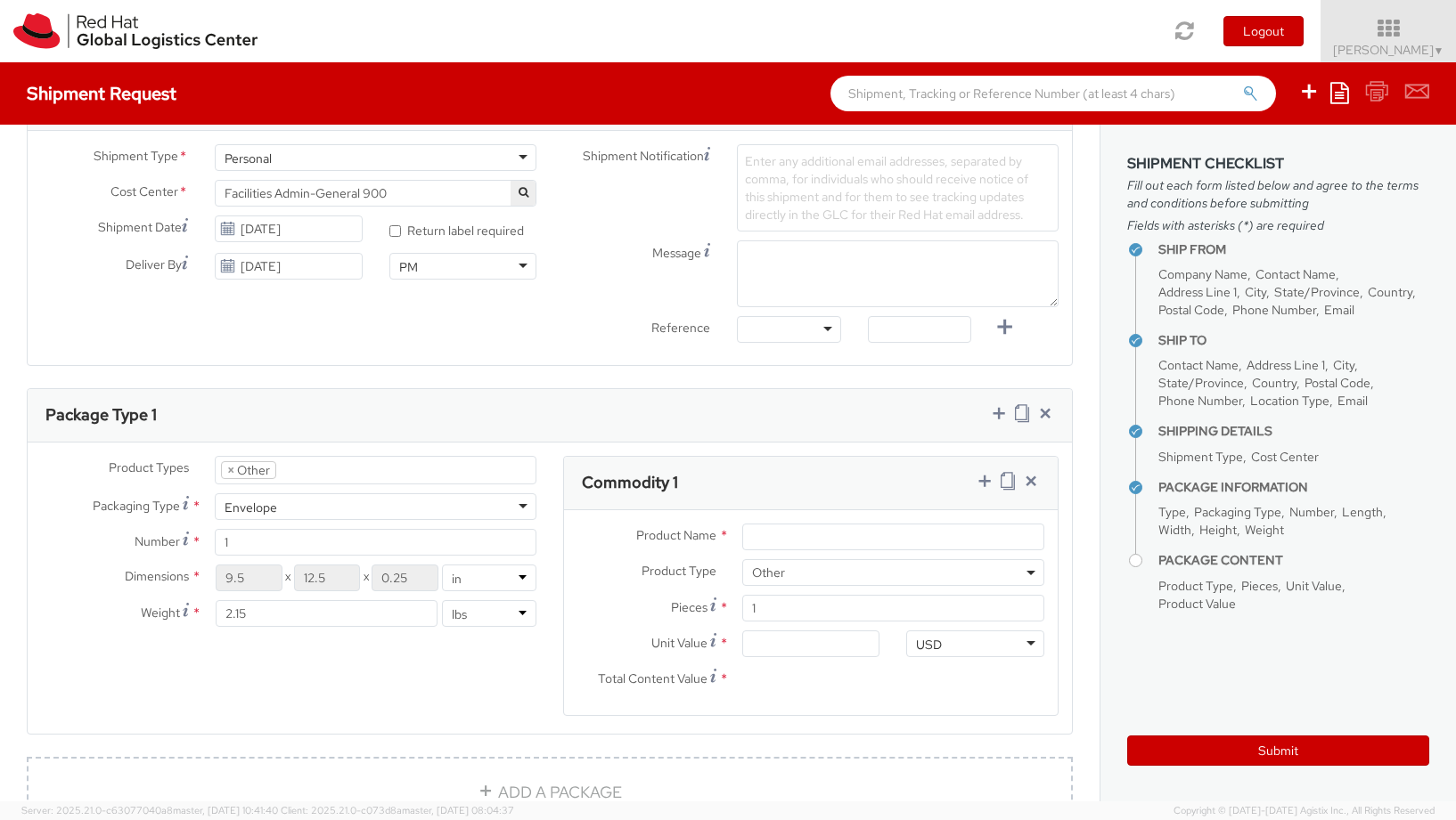
scroll to position [609, 0]
click at [802, 547] on div "Product Name *" at bounding box center [810, 539] width 494 height 36
click at [799, 540] on input "Product Name *" at bounding box center [893, 534] width 302 height 27
type input "shirt"
click at [798, 573] on span "Other" at bounding box center [893, 570] width 283 height 16
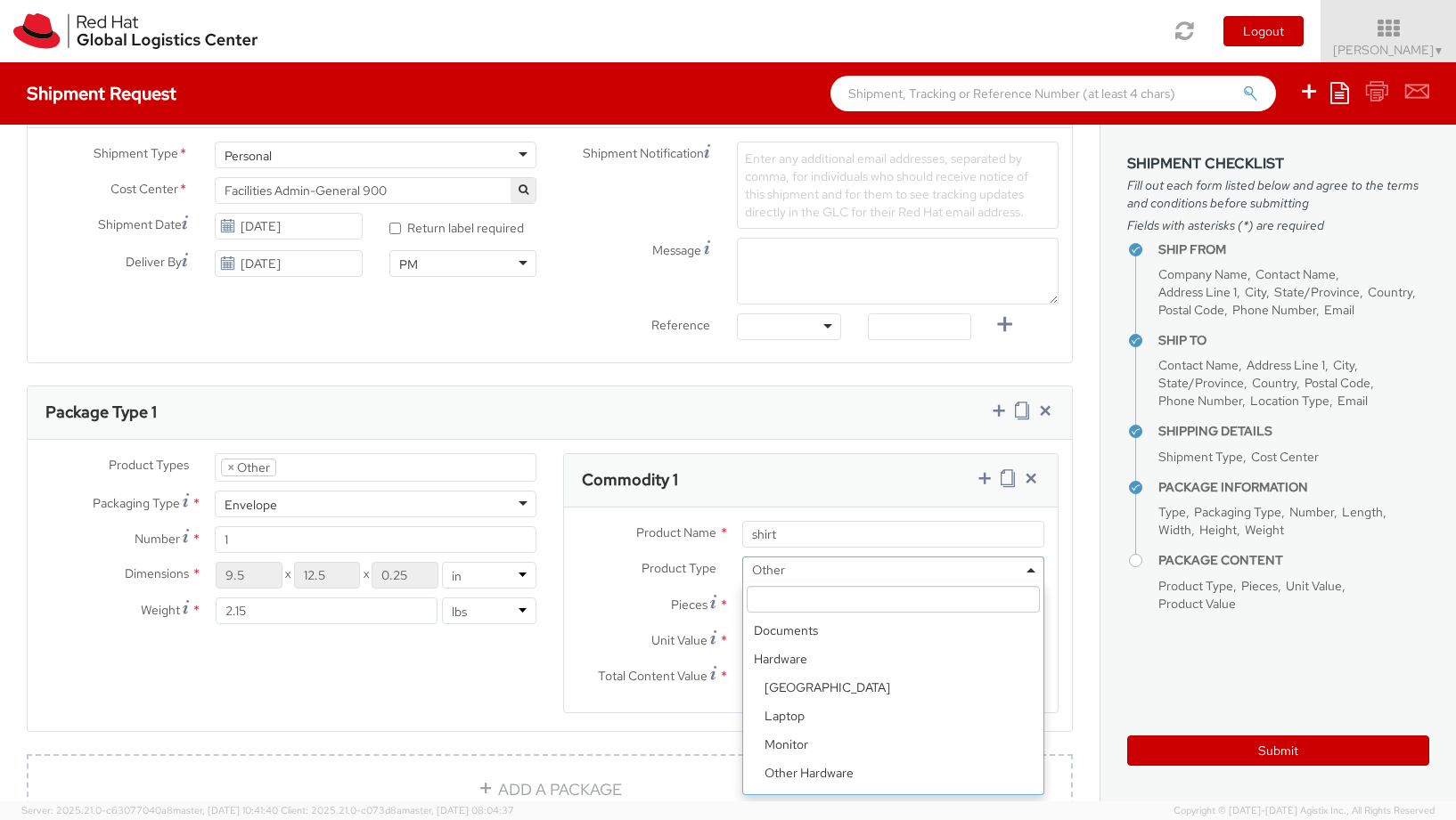
scroll to position [78, 0]
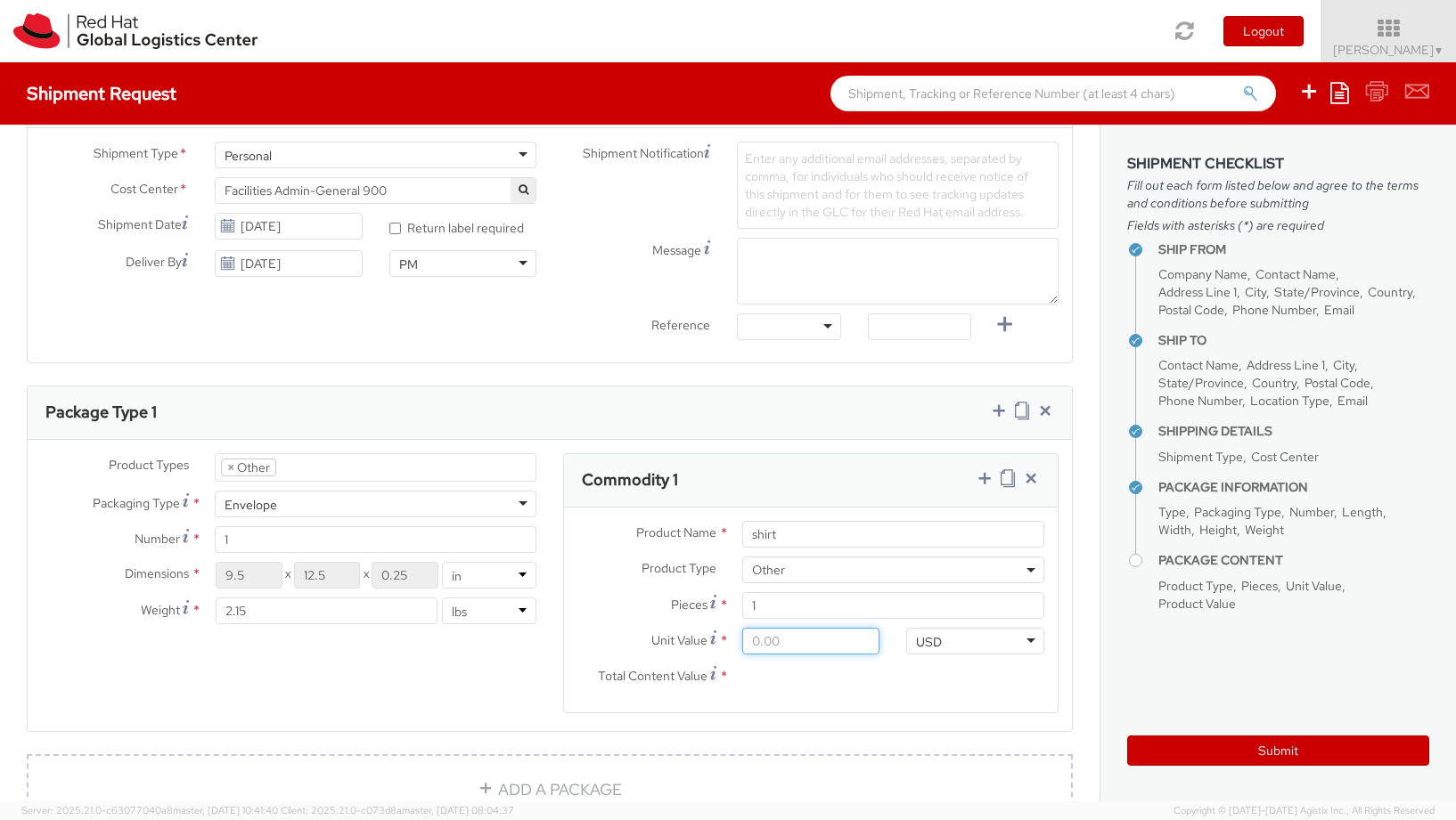
click at [779, 648] on input "Unit Value *" at bounding box center [811, 641] width 138 height 27
type input "7.00"
type input "70.00"
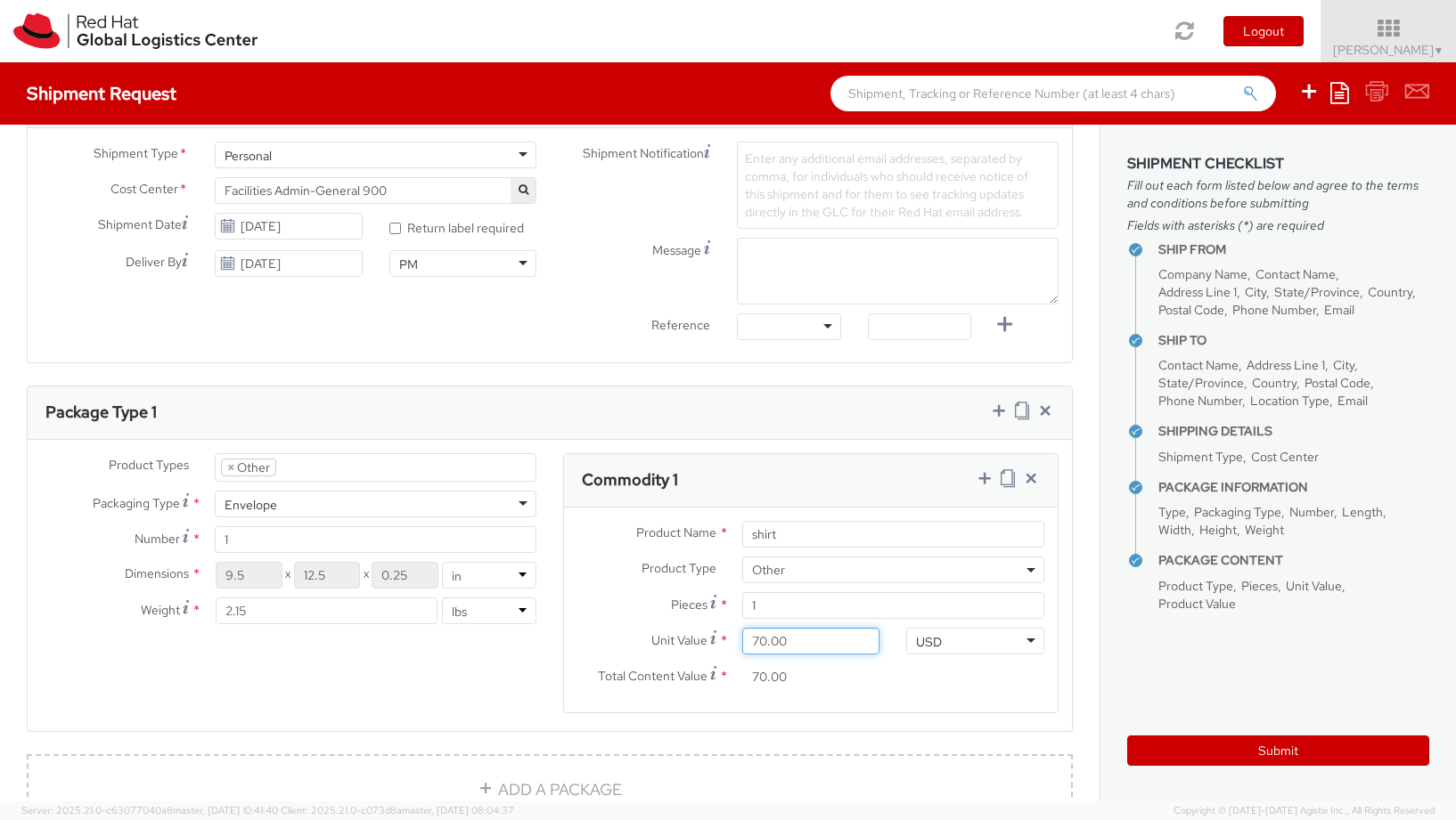
type input "7.00"
type input "0.00"
type input "5.00"
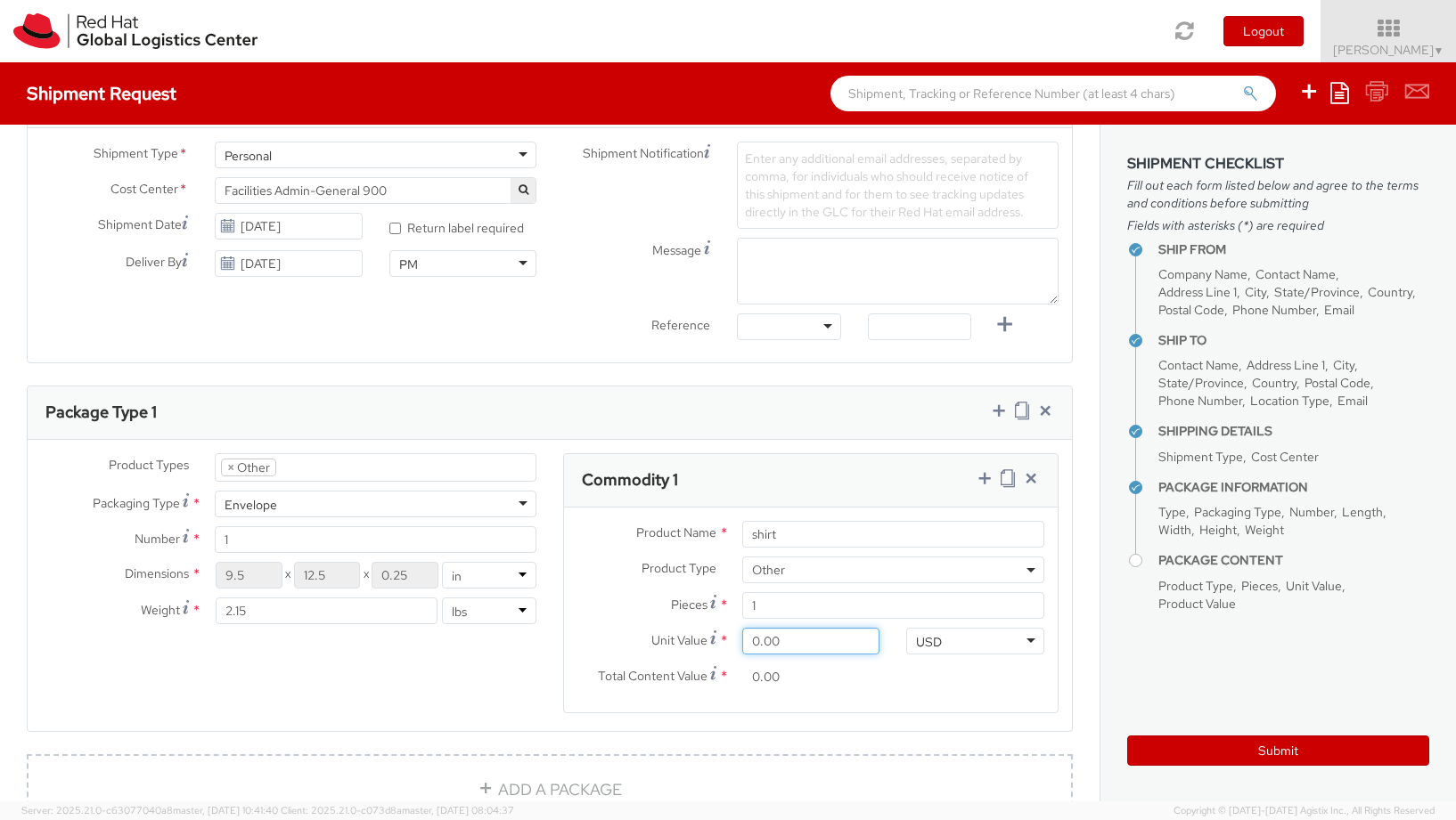
type input "5.00"
type input "50.00"
click at [799, 752] on agx-form-section "Package Type 1 Product Types * Documents Docking Station Laptop Monitor Other H…" at bounding box center [550, 569] width 1073 height 369
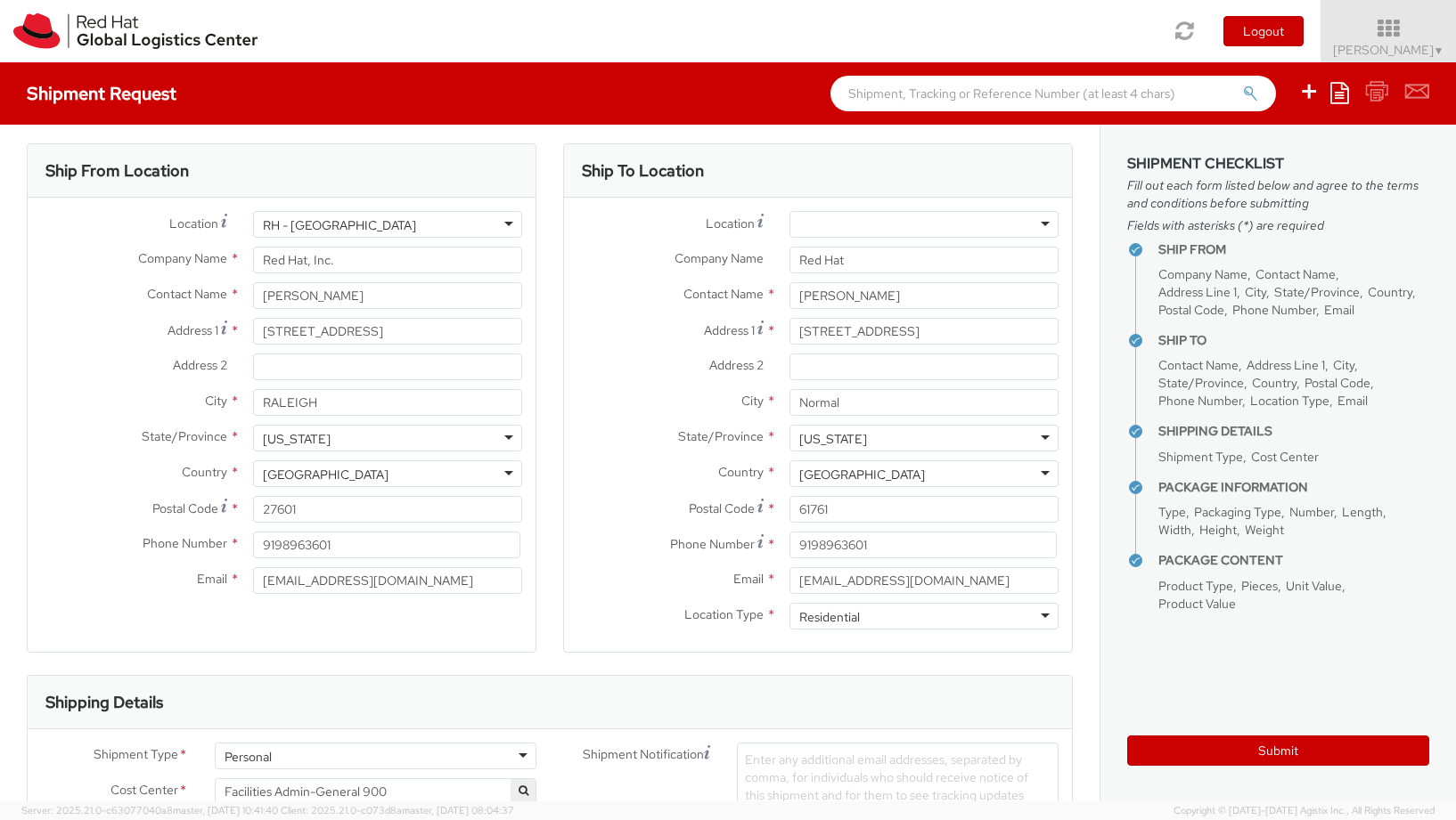
scroll to position [0, 0]
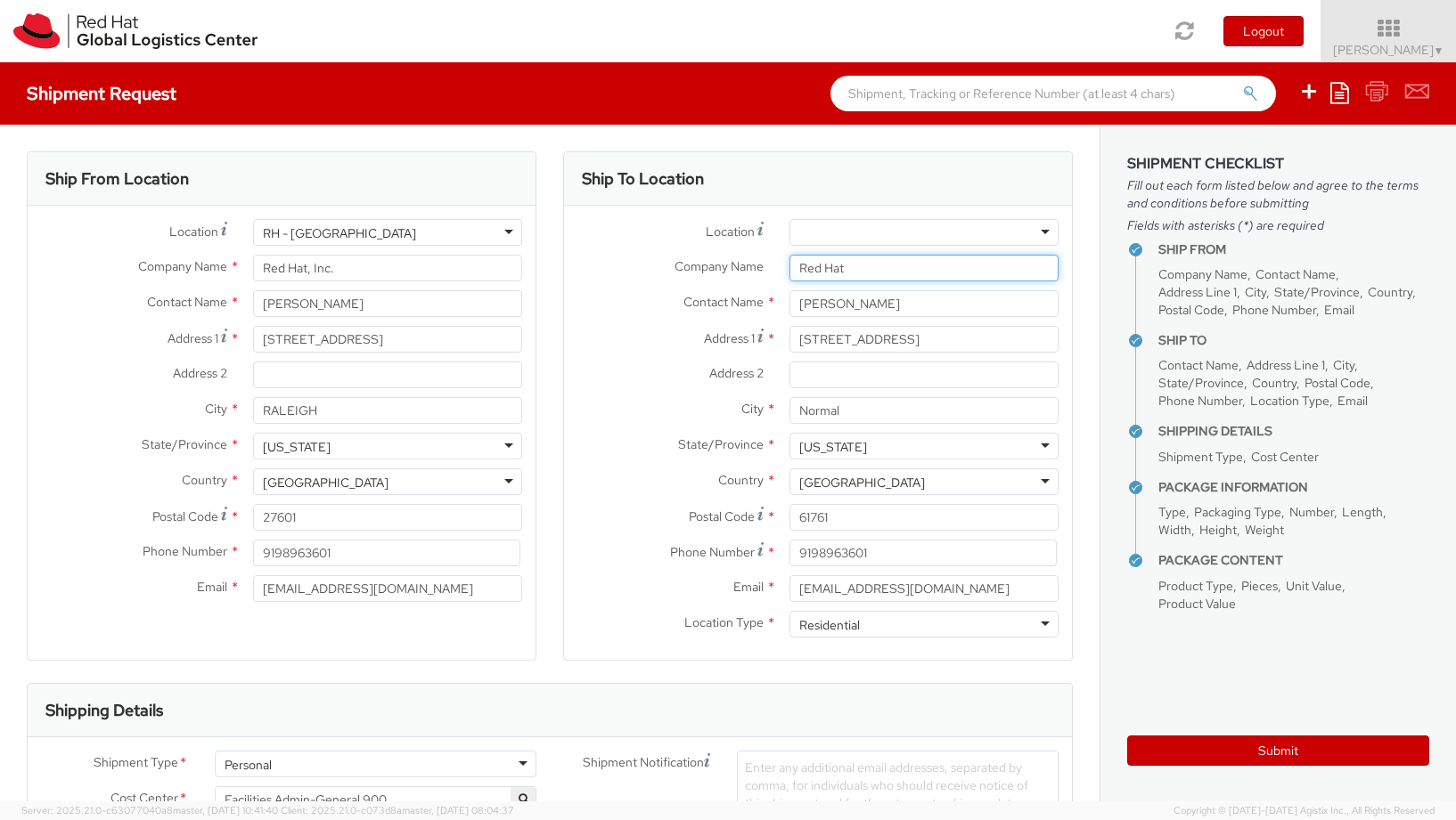
drag, startPoint x: 842, startPoint y: 271, endPoint x: 736, endPoint y: 270, distance: 106.0
click at [736, 270] on div "Company Name * Red Hat" at bounding box center [817, 268] width 508 height 27
click at [917, 291] on input "Ashley Carlson" at bounding box center [924, 304] width 270 height 27
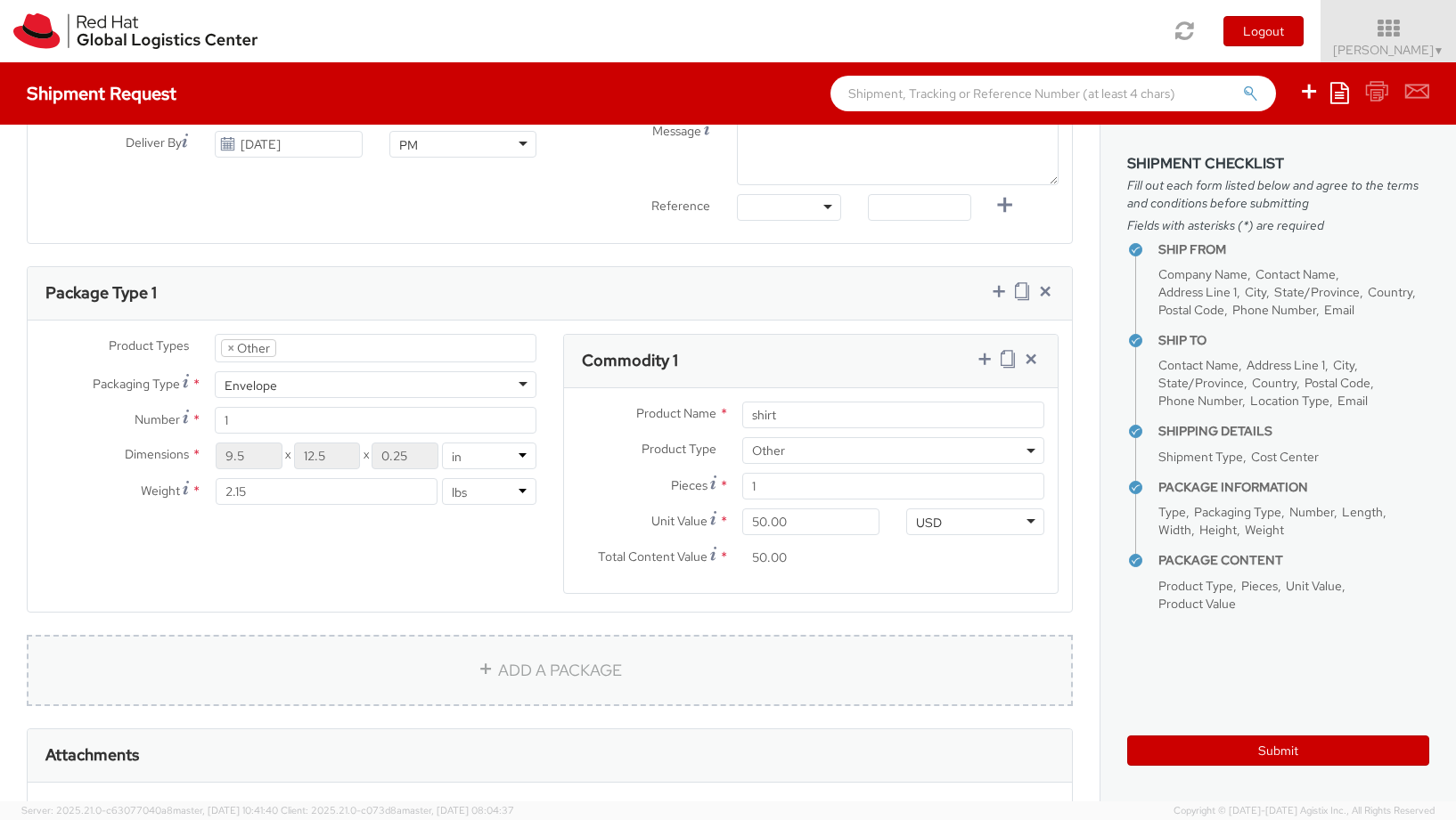
scroll to position [975, 0]
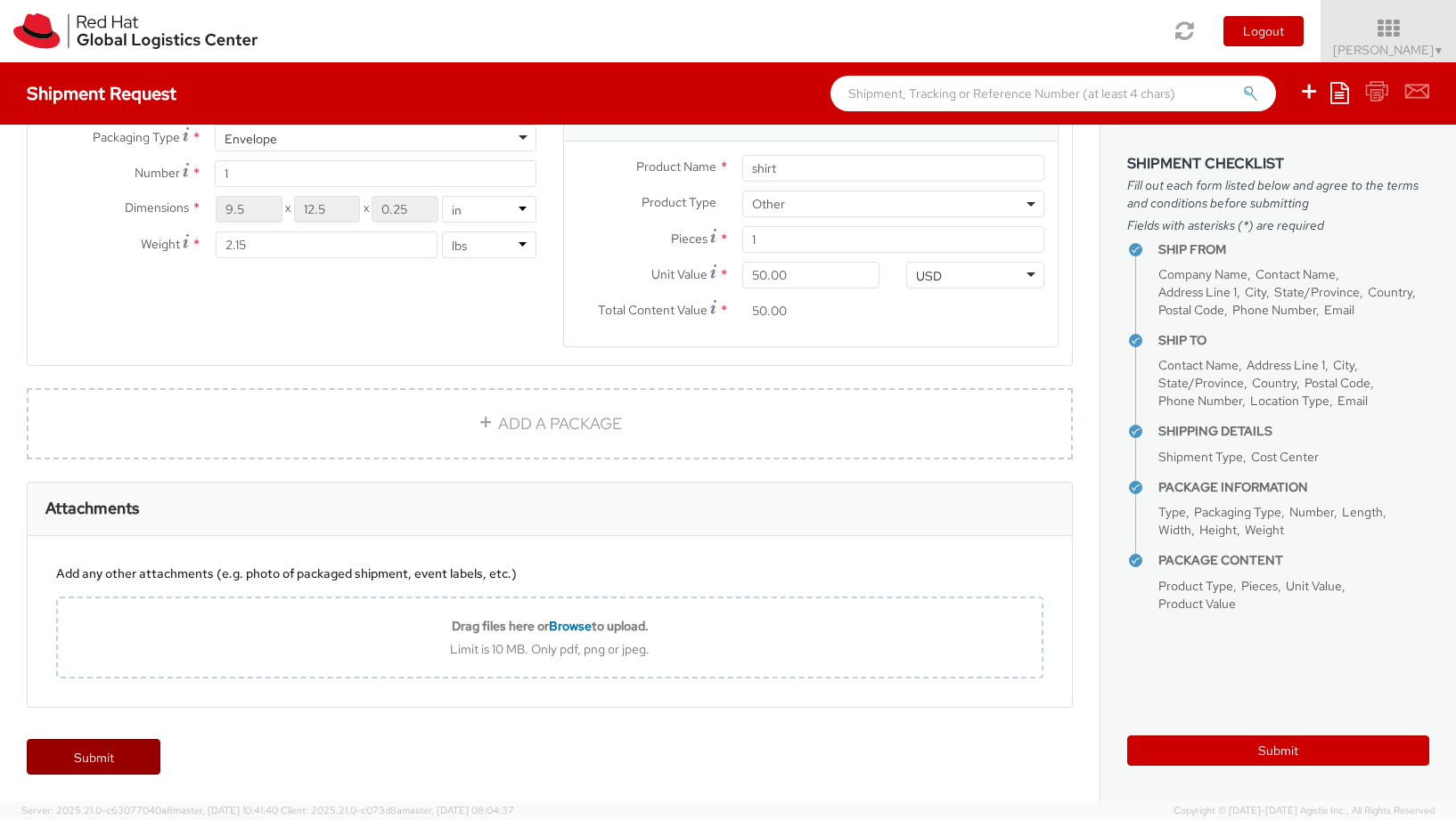
click at [115, 751] on link "Submit" at bounding box center [94, 757] width 134 height 36
type input "Ashley Carlson"
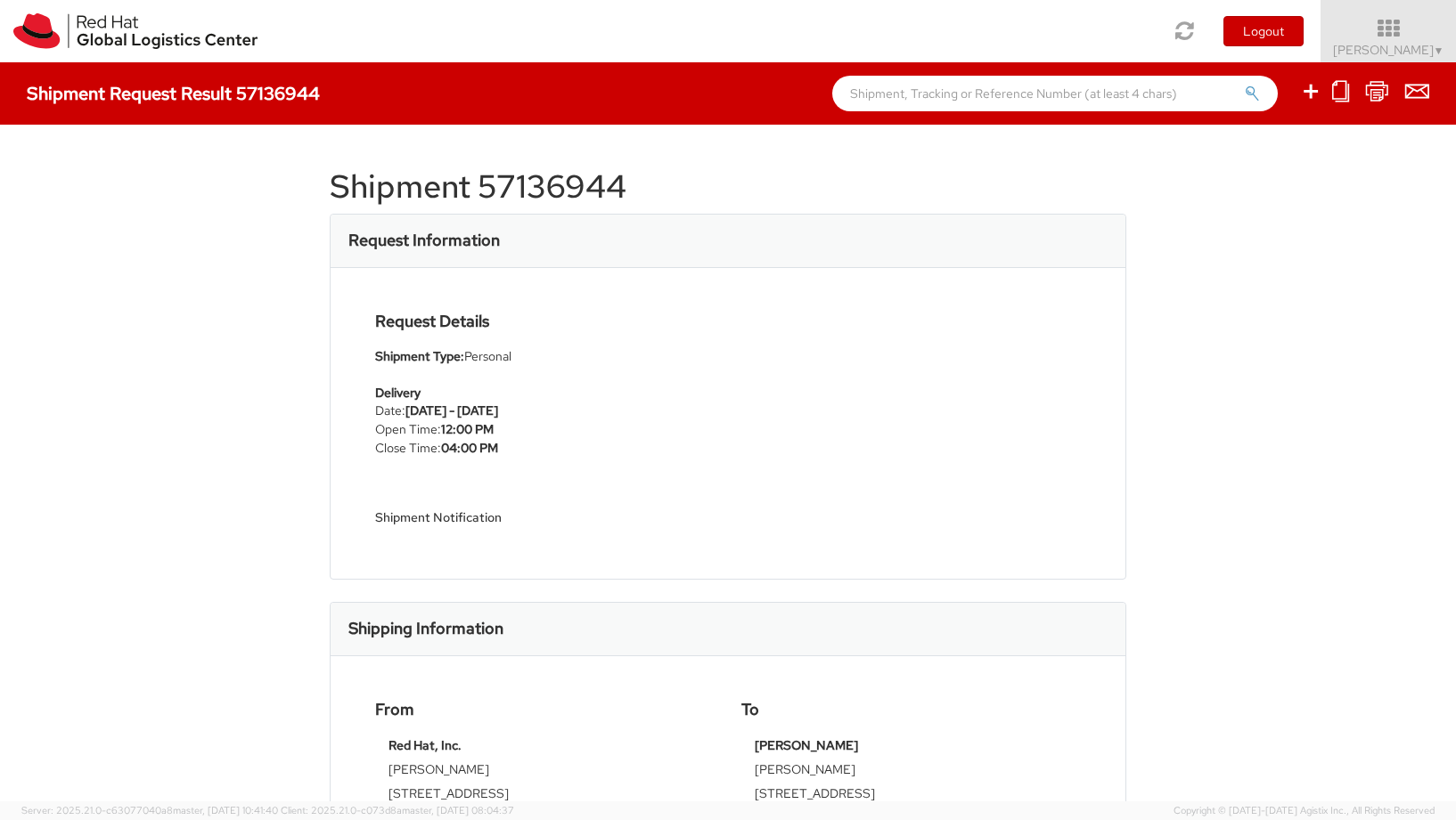
select select
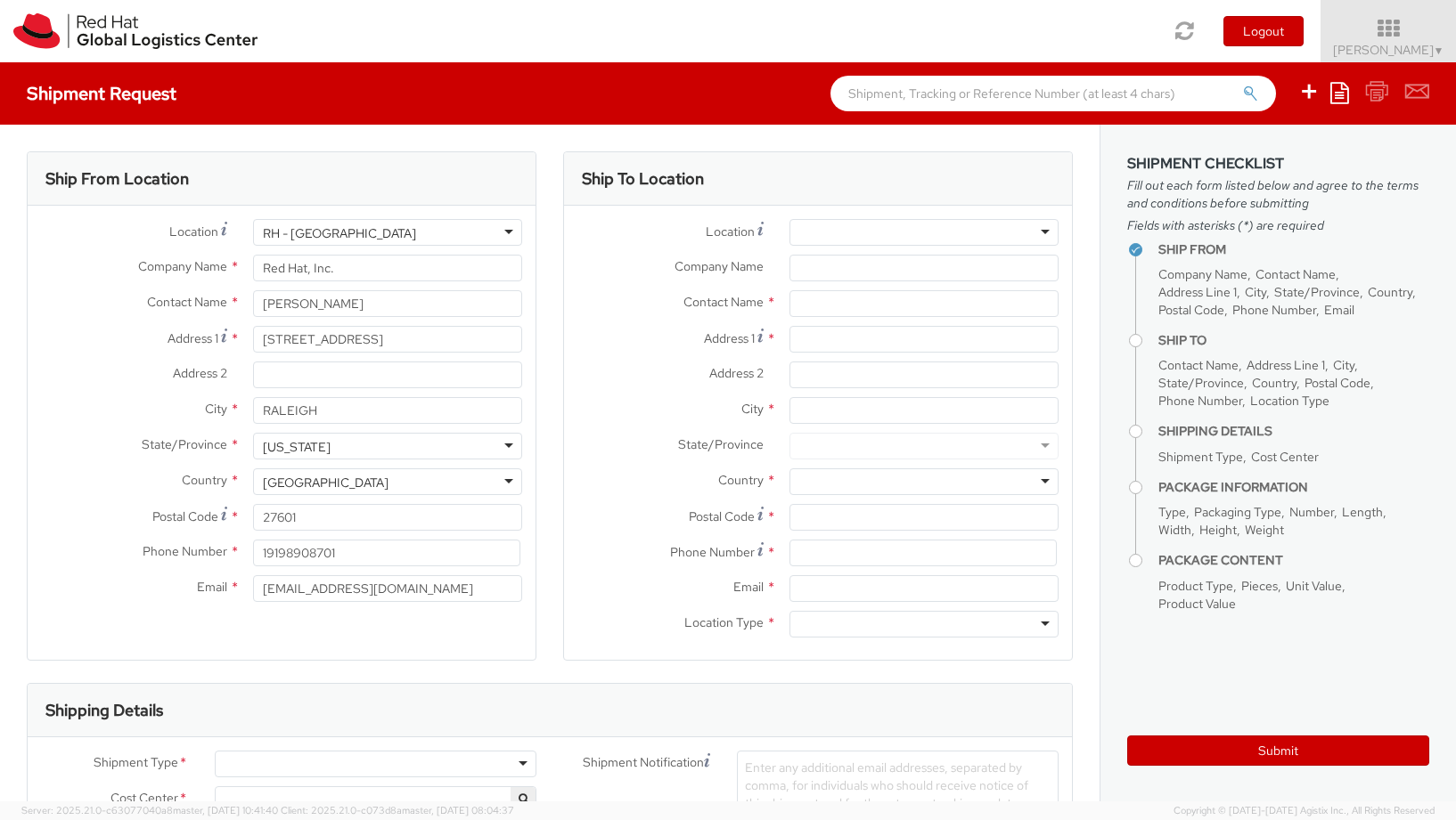
select select "775"
click at [128, 29] on img at bounding box center [135, 31] width 244 height 36
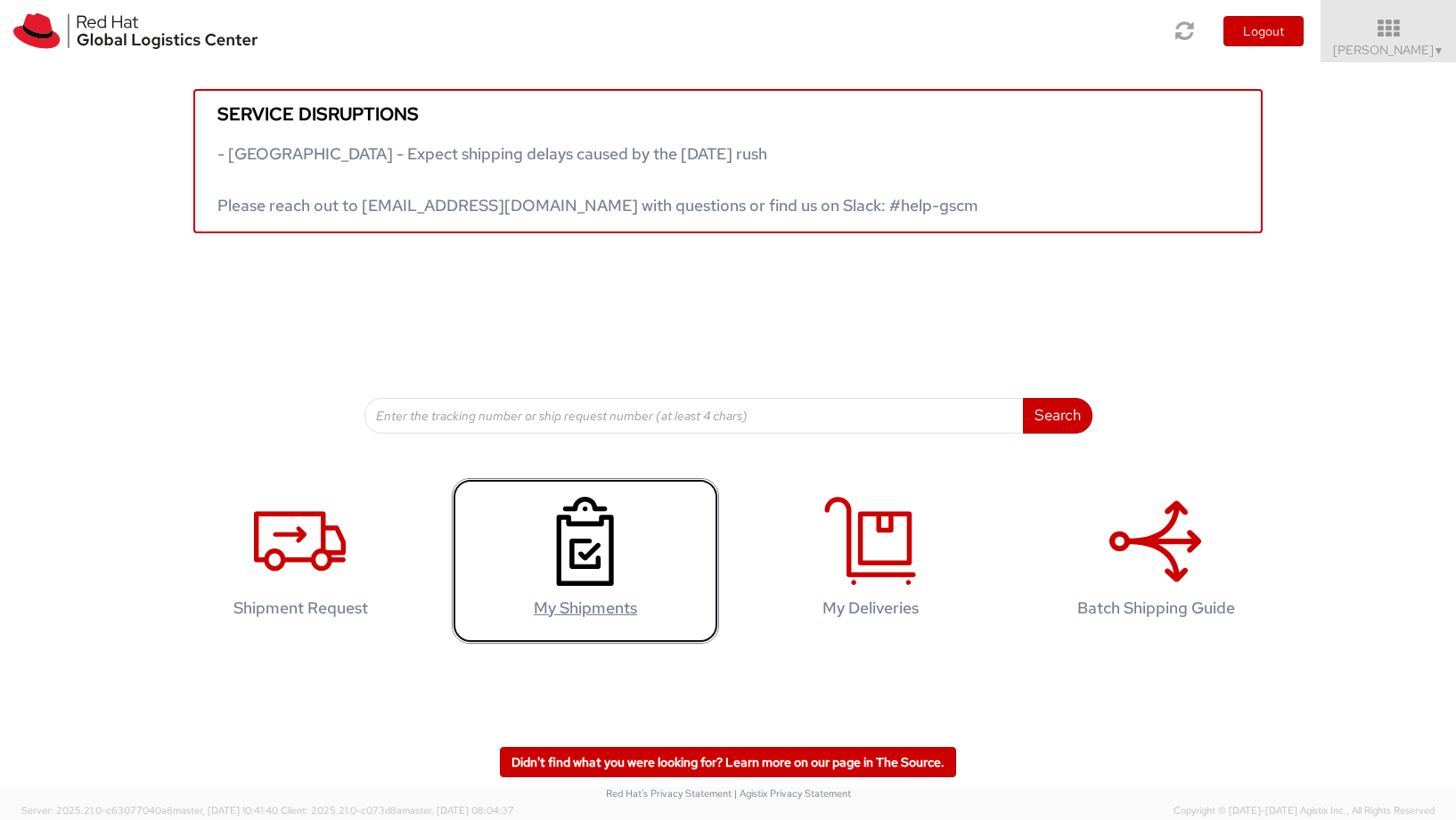
click at [562, 569] on use at bounding box center [585, 541] width 57 height 89
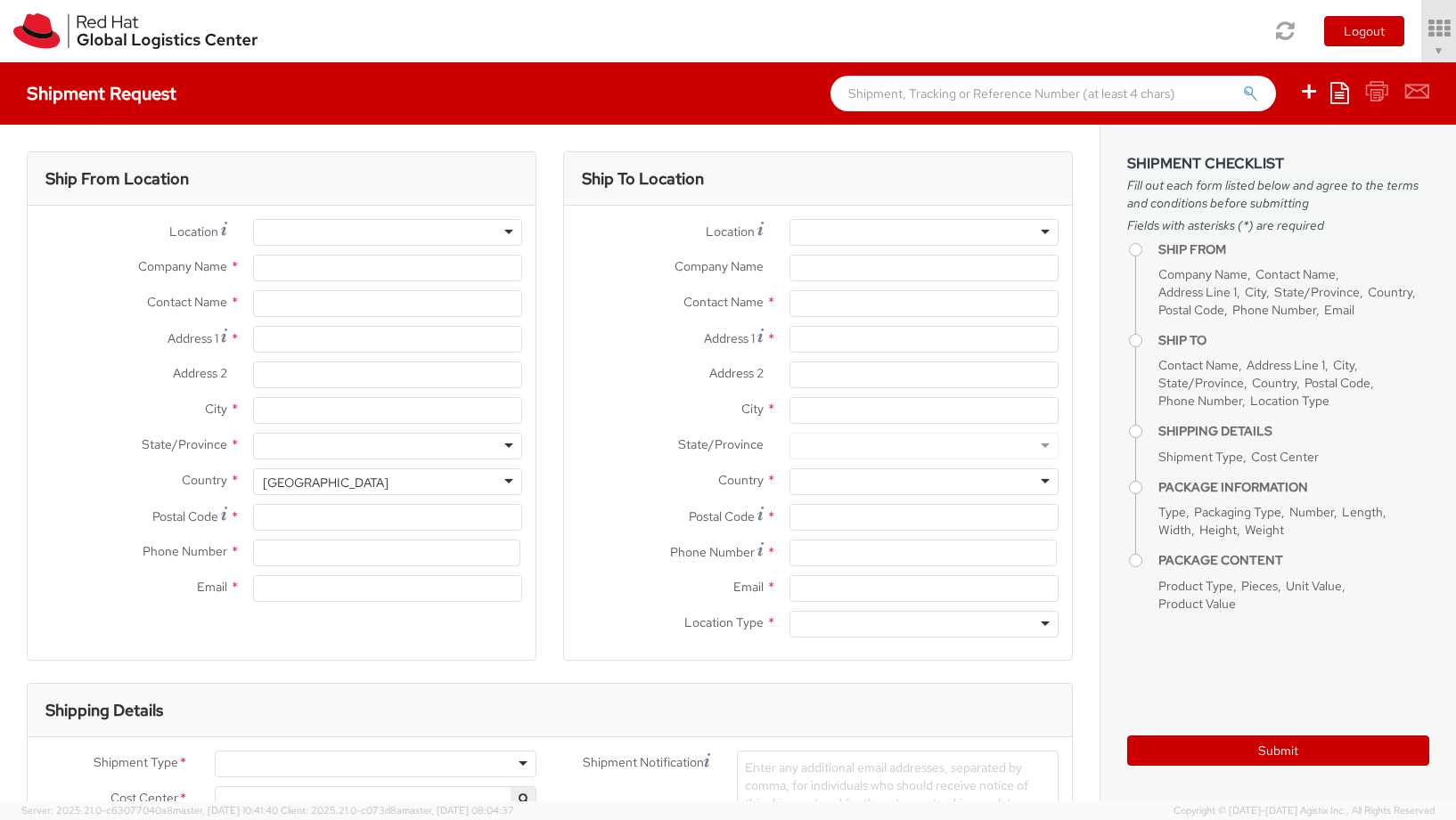
type input "Red Hat, Inc."
type input "[PERSON_NAME]"
type input "[STREET_ADDRESS]"
type input "RALEIGH"
type input "27601"
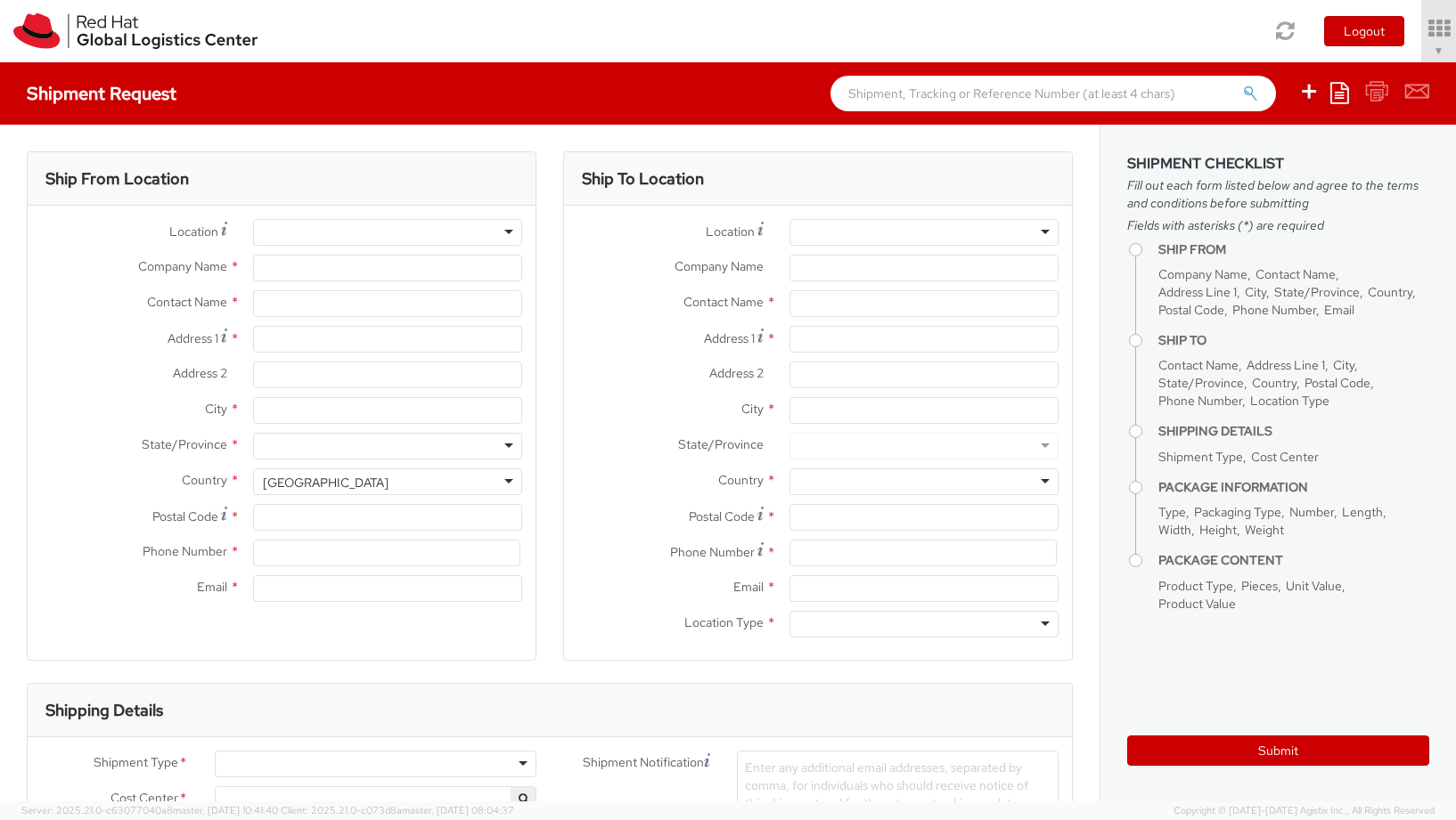
type input "19198908701"
type input "[EMAIL_ADDRESS][DOMAIN_NAME]"
select select "775"
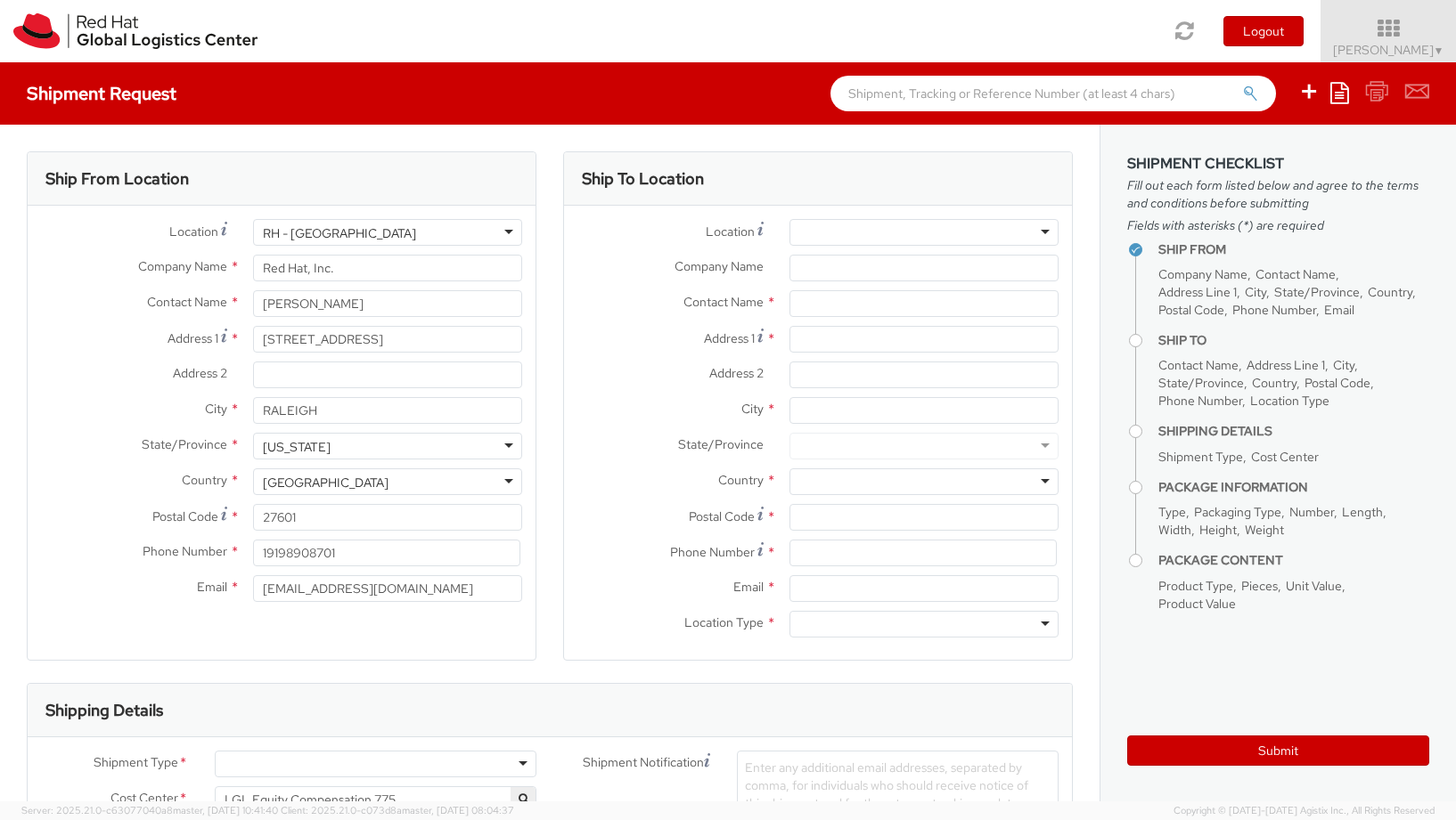
select select
